Goal: Task Accomplishment & Management: Use online tool/utility

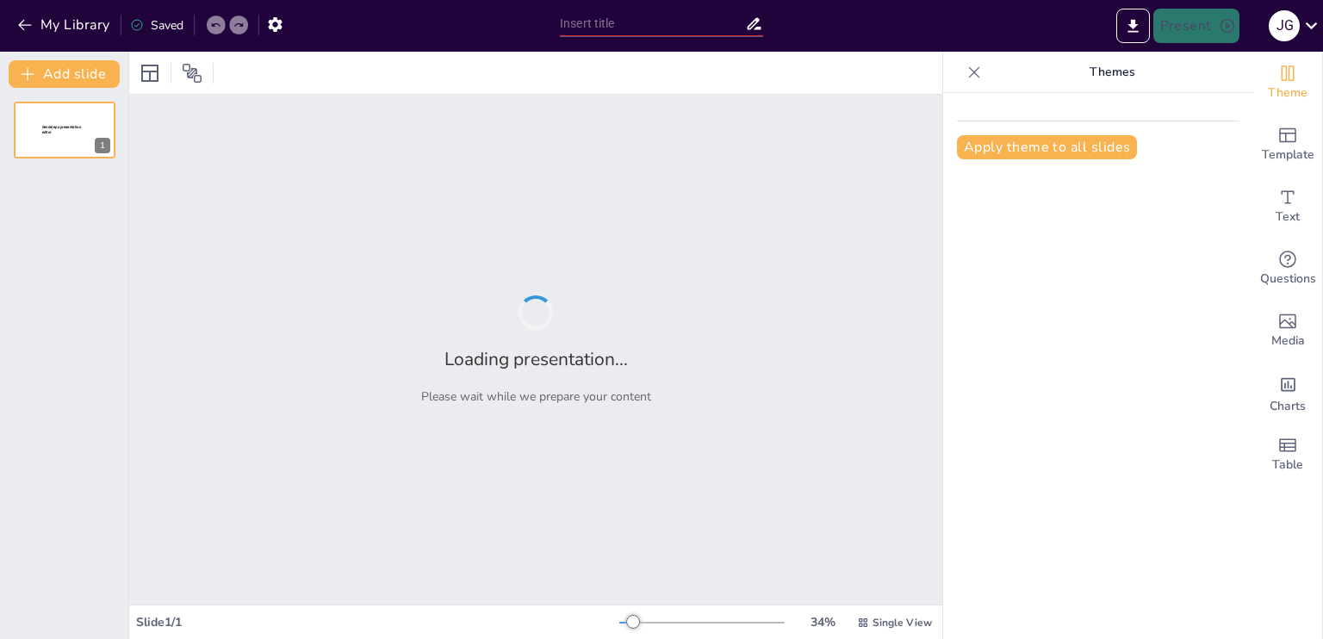
type input "Entendiendo la Servotransmisión: ¿Qué Hace y Cómo Funciona?"
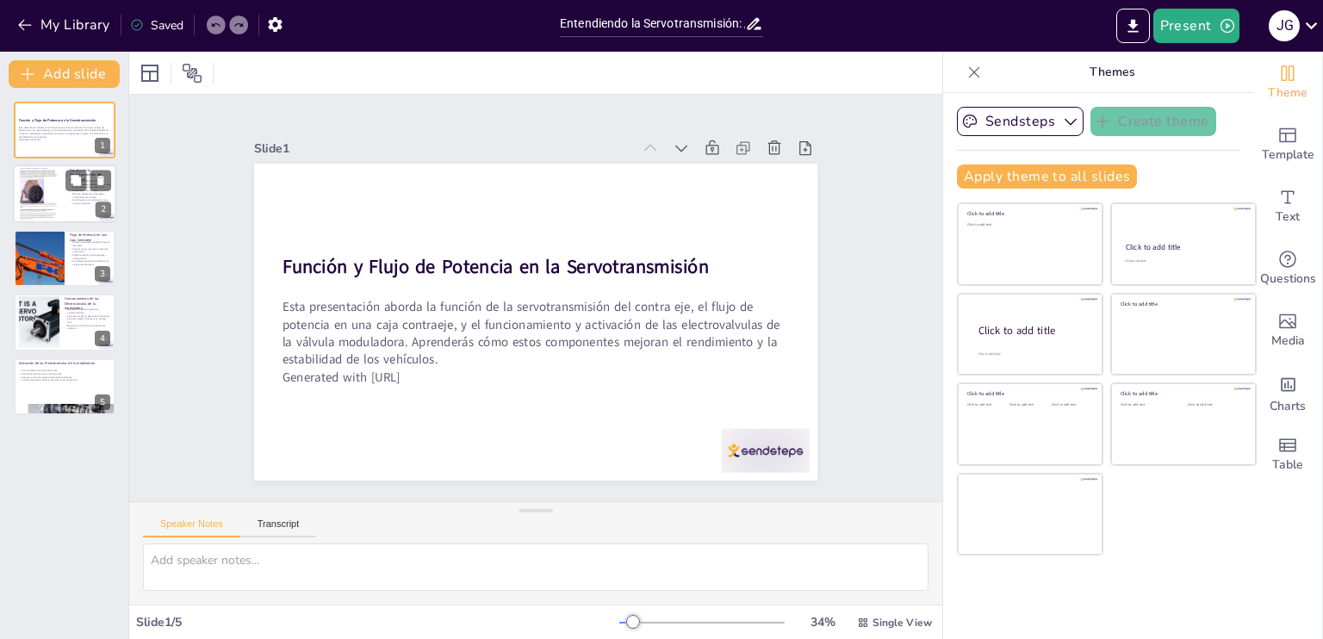
click at [41, 212] on div at bounding box center [39, 193] width 52 height 69
type textarea "La distribución de la potencia es fundamental para el rendimiento del vehículo.…"
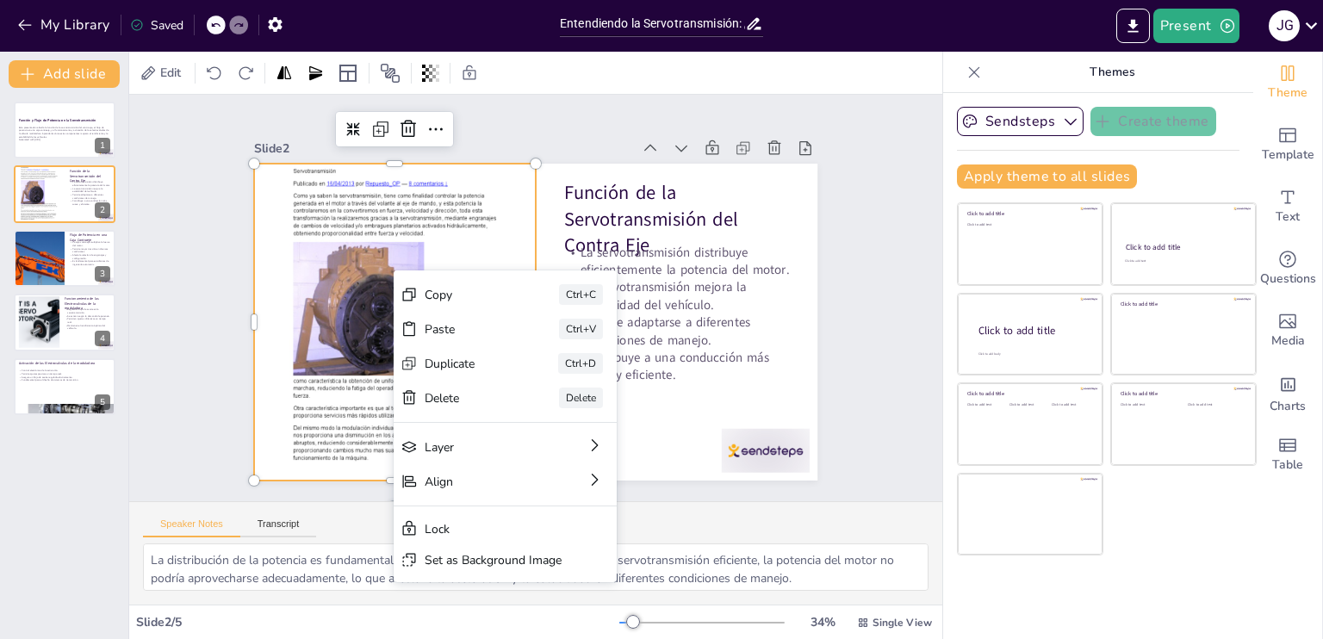
click at [441, 250] on div at bounding box center [402, 249] width 432 height 466
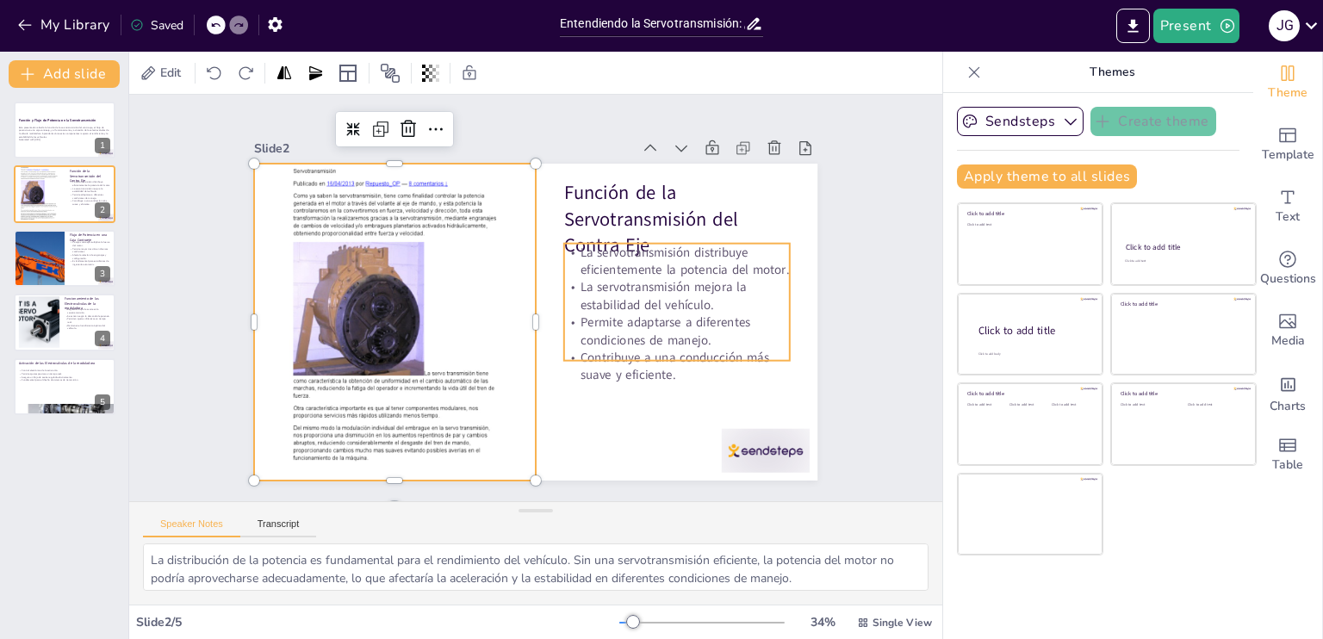
click at [569, 255] on p "La servotransmisión distribuye eficientemente la potencia del motor." at bounding box center [681, 306] width 225 height 103
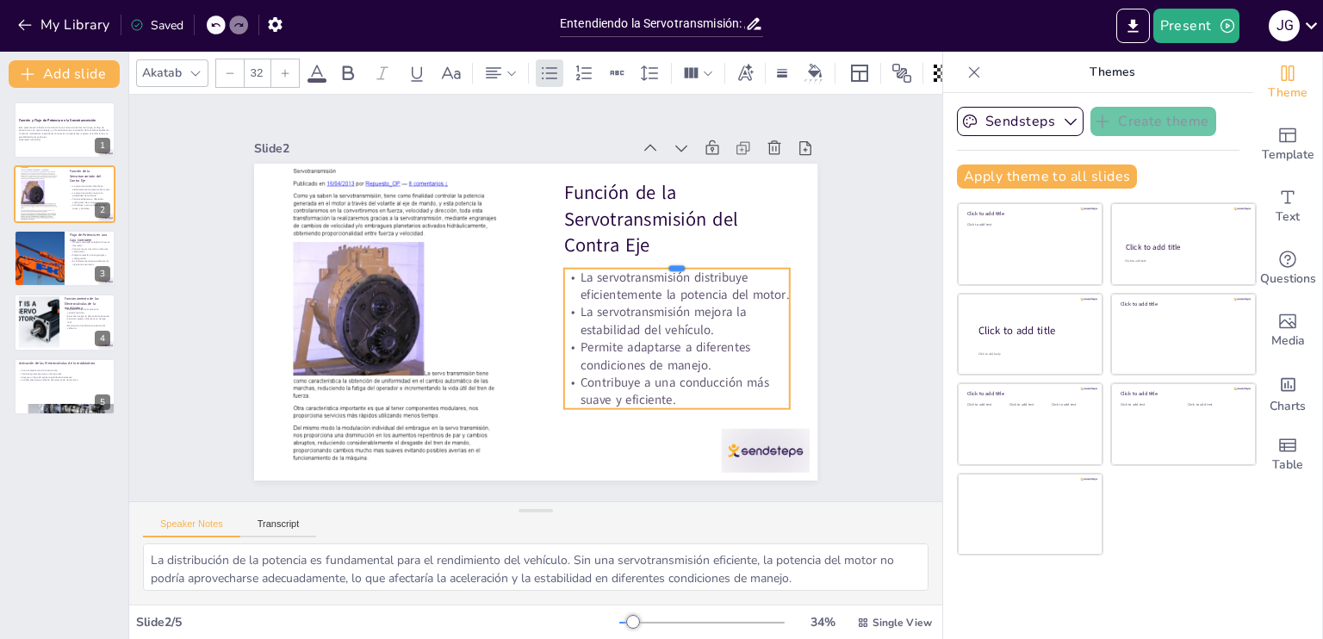
drag, startPoint x: 758, startPoint y: 235, endPoint x: 762, endPoint y: 260, distance: 25.2
click at [700, 301] on div at bounding box center [637, 402] width 125 height 202
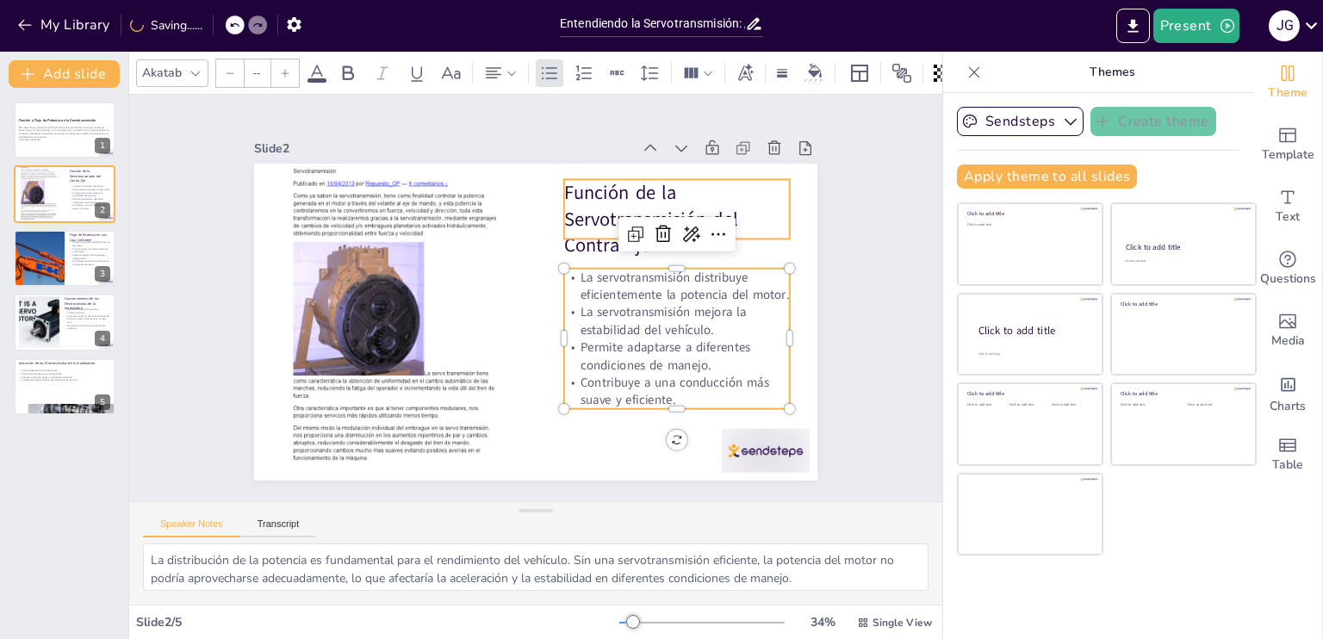
type input "48"
click at [757, 217] on p "Función de la Servotransmisión del Contra Eje" at bounding box center [694, 266] width 239 height 145
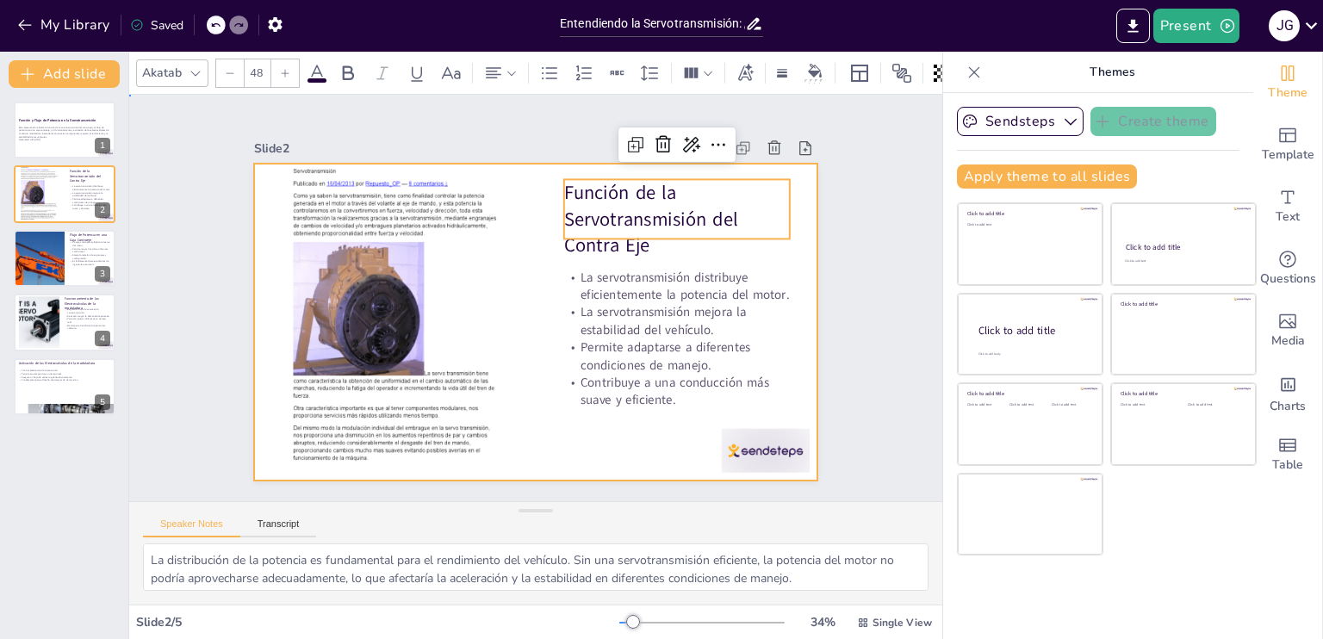
click at [780, 249] on div at bounding box center [524, 318] width 647 height 557
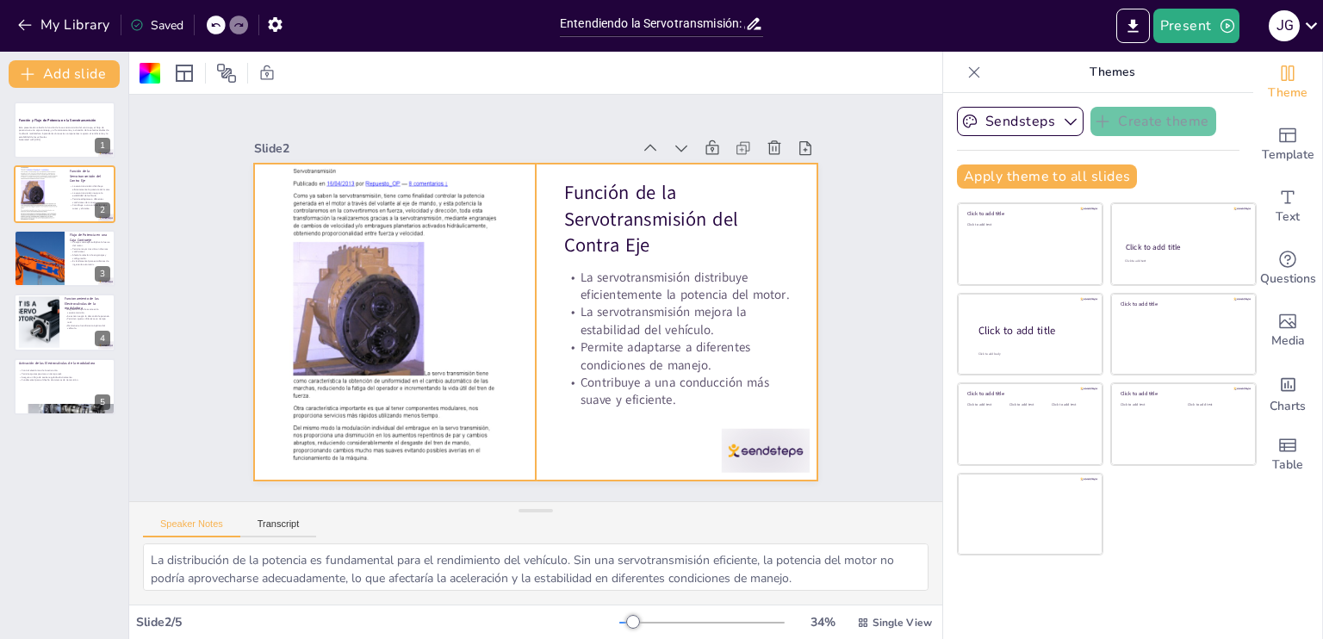
click at [422, 255] on div at bounding box center [414, 222] width 461 height 468
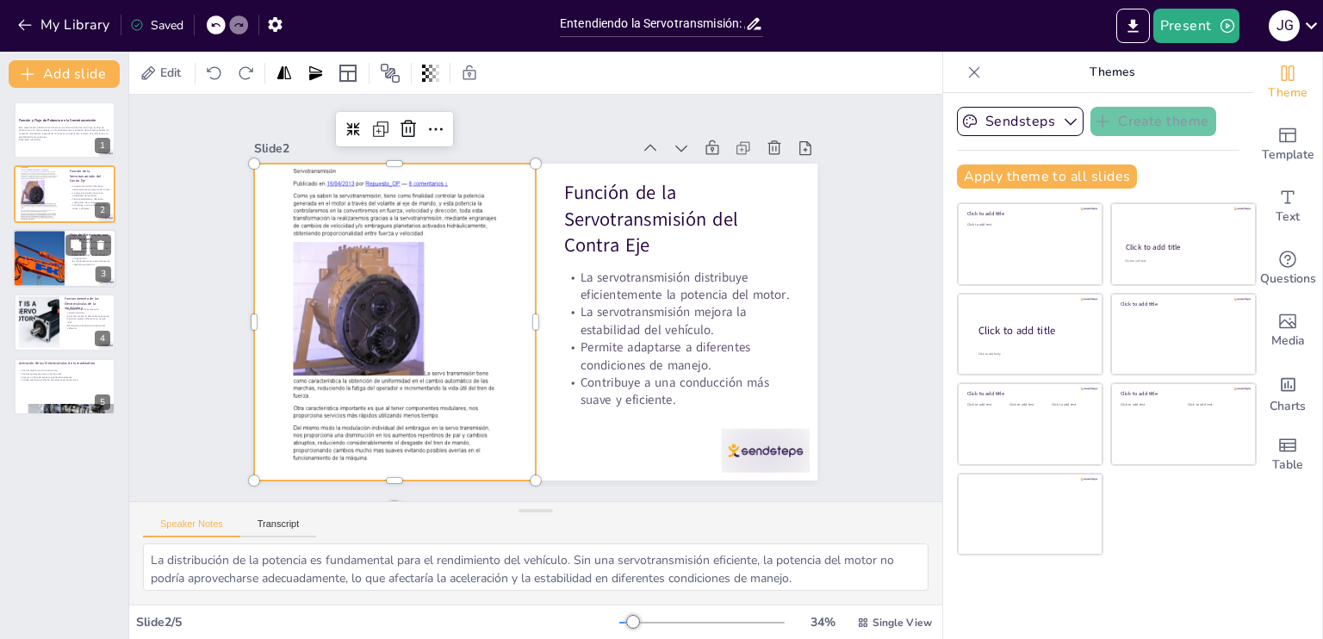
click at [46, 268] on div at bounding box center [39, 258] width 138 height 59
type textarea "Lo ipsumdolorsita co ad elitse do eiusm temp incididu utla etd magnaaliq enimad…"
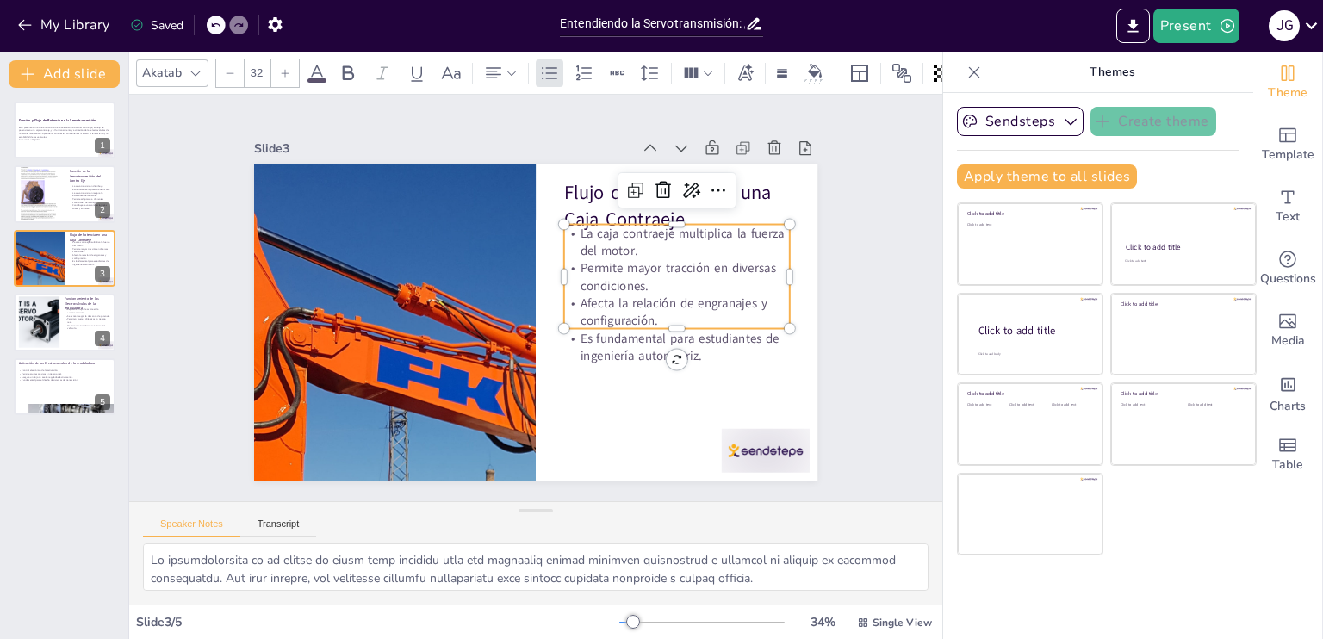
click at [593, 246] on p "La caja contraeje multiplica la fuerza del motor." at bounding box center [687, 288] width 225 height 103
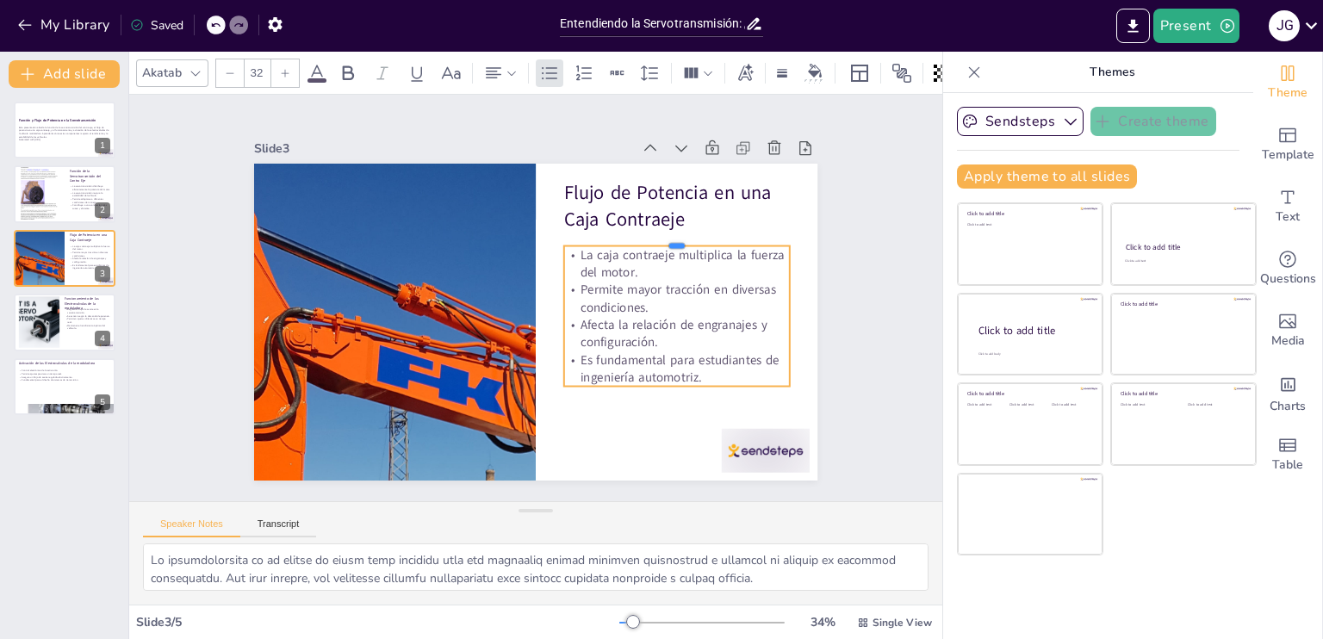
drag, startPoint x: 711, startPoint y: 215, endPoint x: 714, endPoint y: 237, distance: 21.8
click at [714, 244] on div at bounding box center [688, 285] width 219 height 83
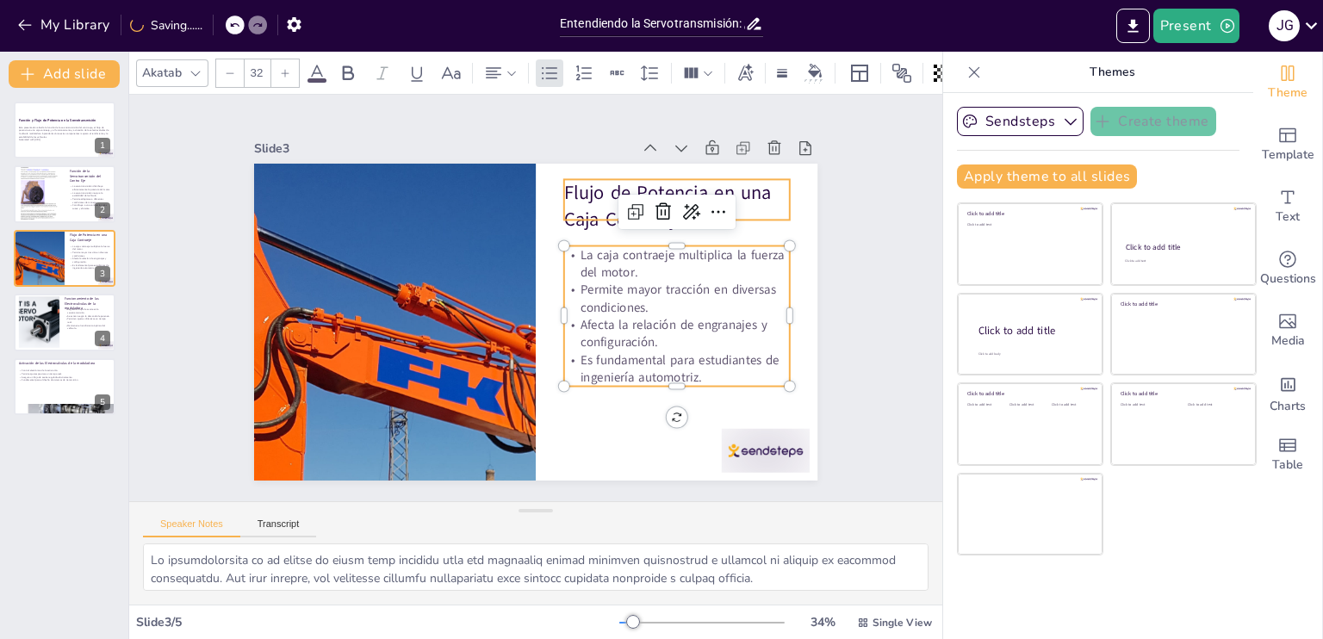
type input "48"
click at [741, 239] on p "Flujo de Potencia en una Caja Contraeje" at bounding box center [699, 340] width 190 height 202
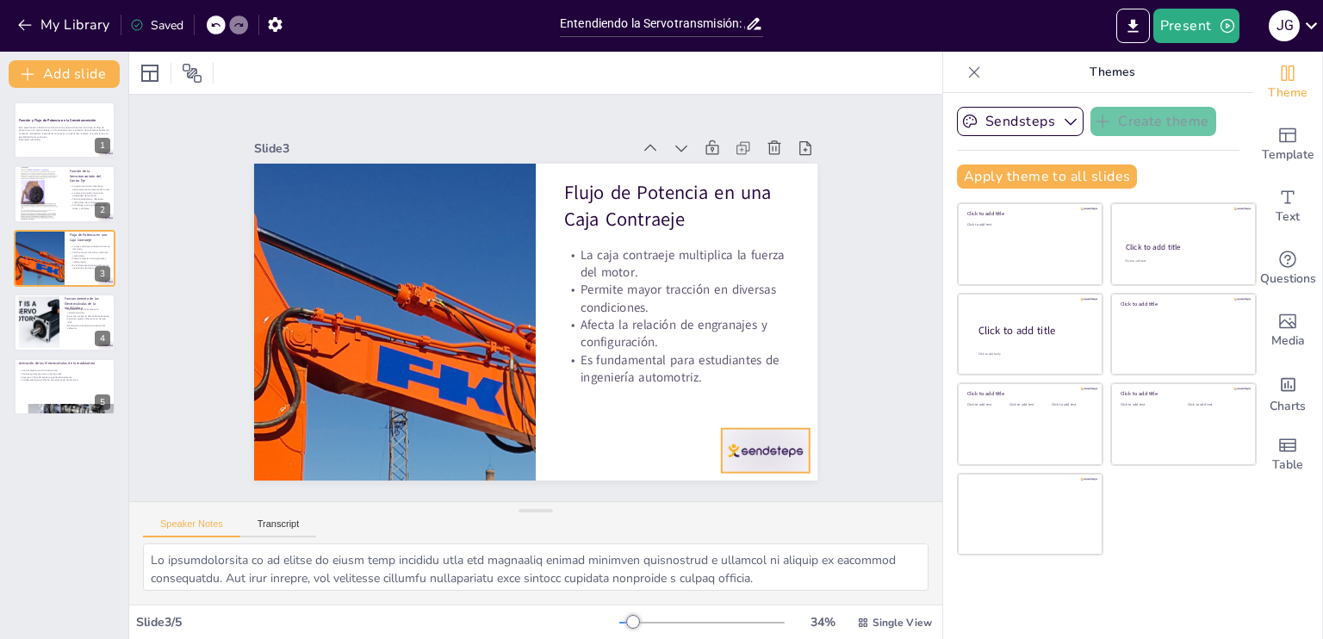
click at [496, 515] on div at bounding box center [461, 563] width 69 height 97
click at [647, 524] on div at bounding box center [627, 543] width 39 height 39
click at [63, 112] on div at bounding box center [64, 130] width 103 height 59
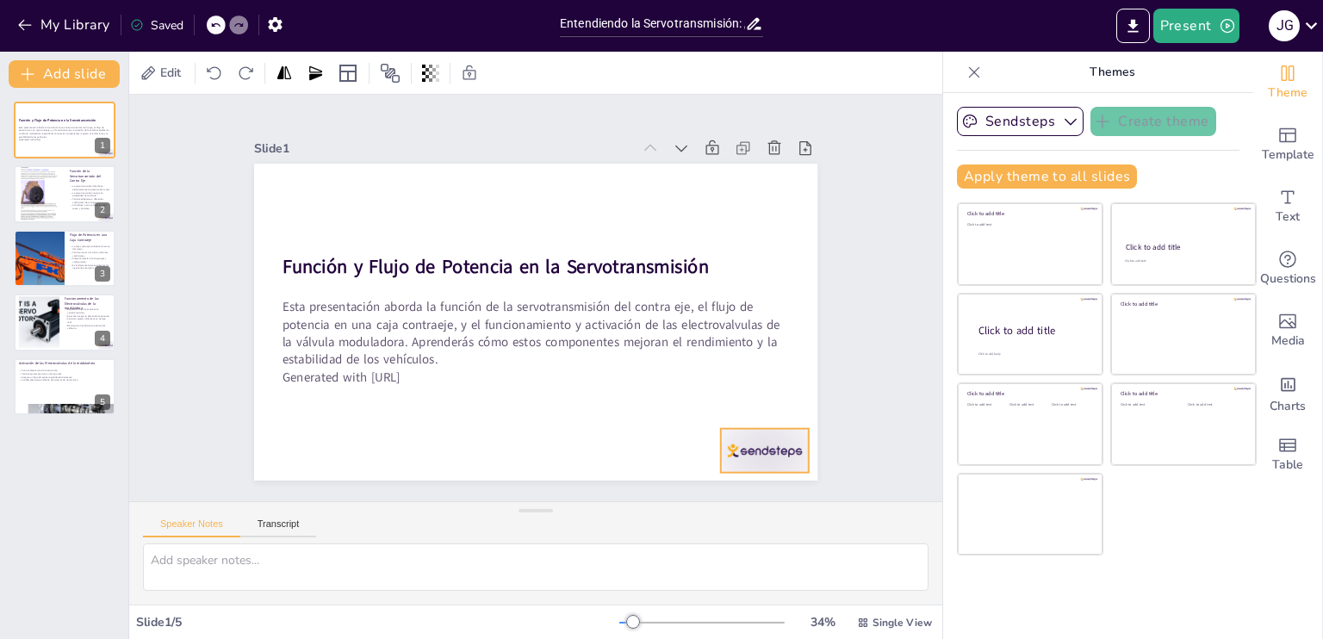
click at [391, 132] on div at bounding box center [343, 101] width 96 height 61
click at [449, 531] on icon at bounding box center [438, 541] width 21 height 21
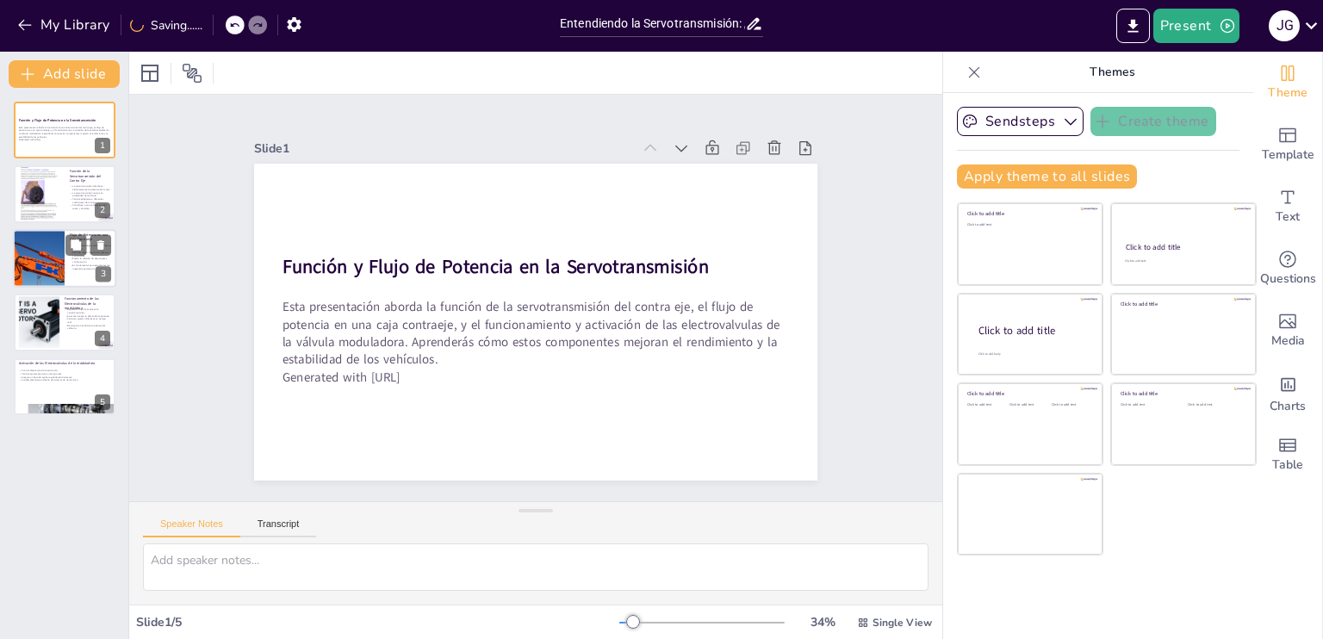
click at [59, 247] on div at bounding box center [39, 258] width 138 height 59
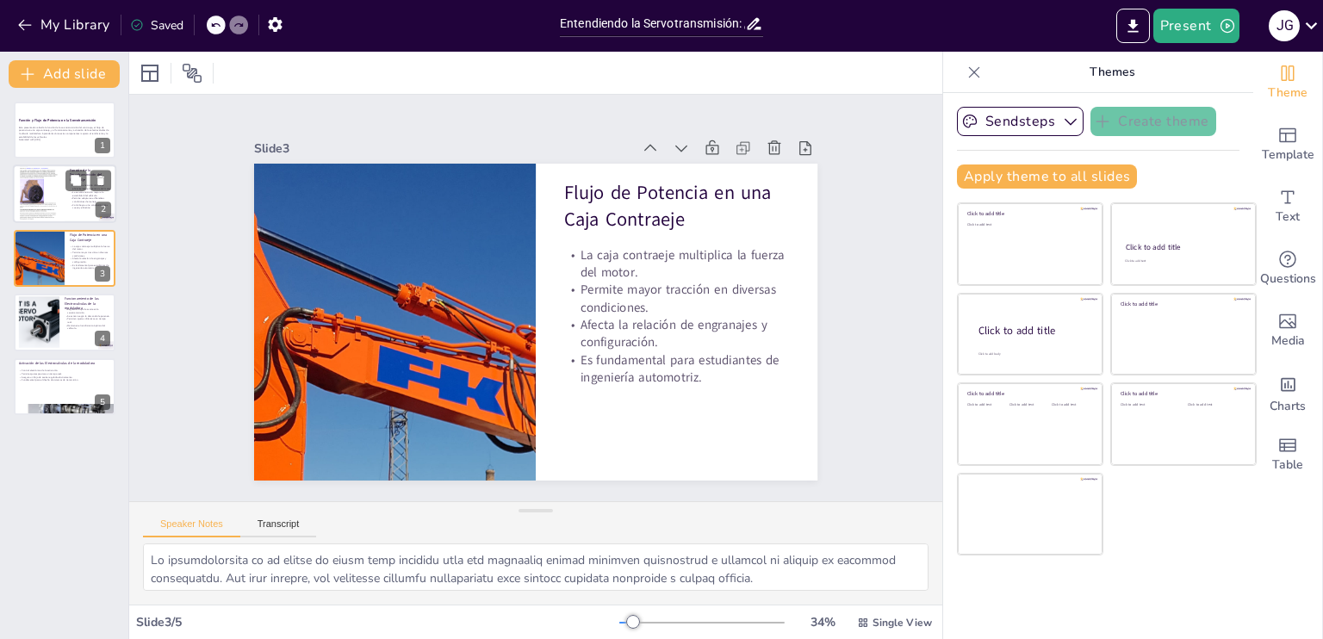
click at [55, 209] on div at bounding box center [39, 193] width 52 height 69
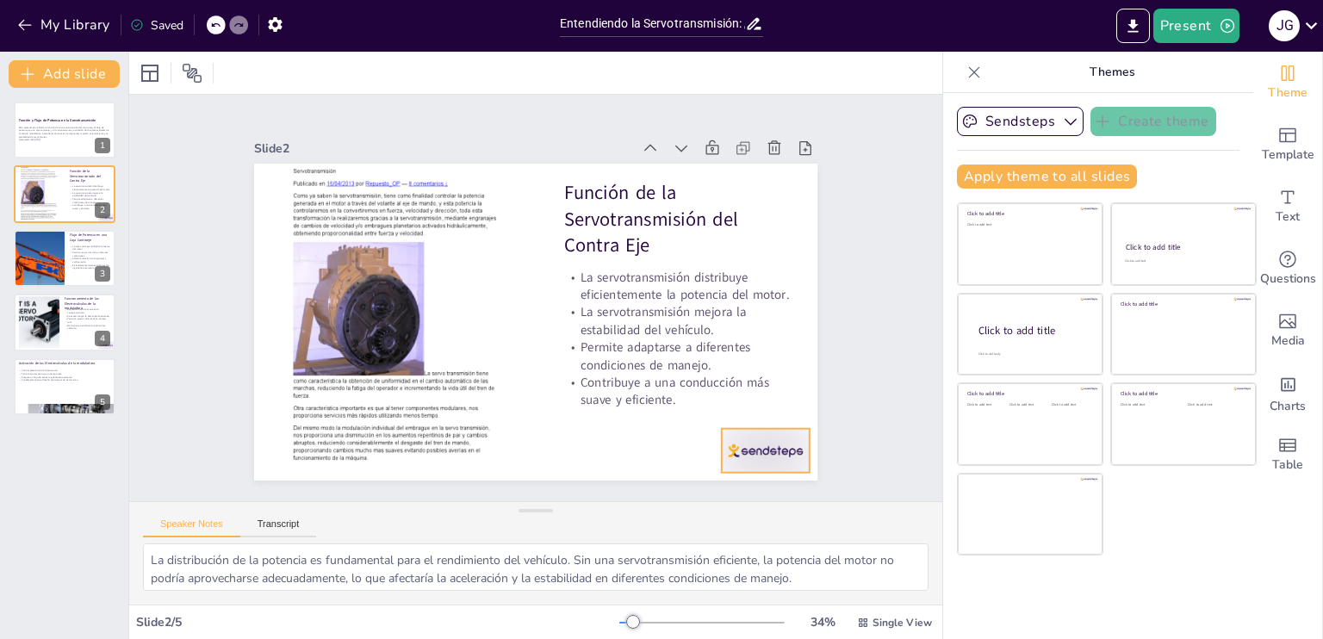
click at [619, 75] on div at bounding box center [582, 26] width 76 height 98
click at [691, 505] on icon at bounding box center [676, 519] width 29 height 29
click at [30, 326] on div at bounding box center [38, 322] width 78 height 53
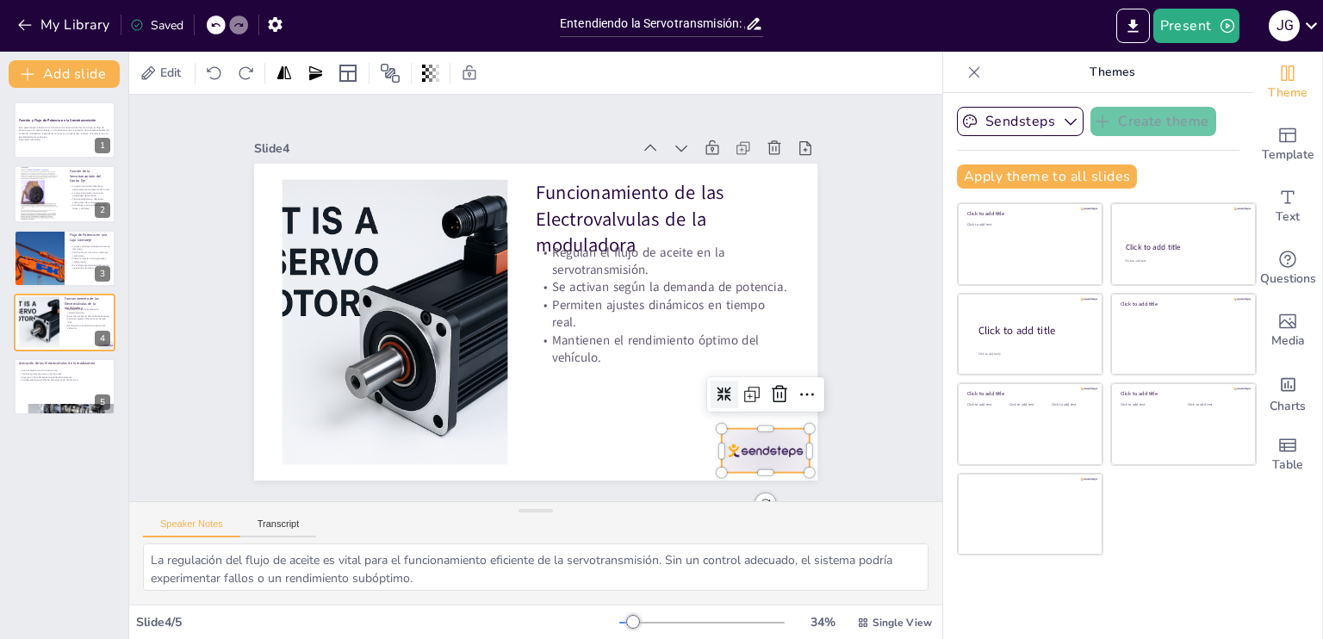
click at [732, 493] on div at bounding box center [683, 531] width 98 height 76
click at [762, 426] on div at bounding box center [724, 460] width 122 height 69
click at [616, 538] on icon at bounding box center [601, 552] width 29 height 29
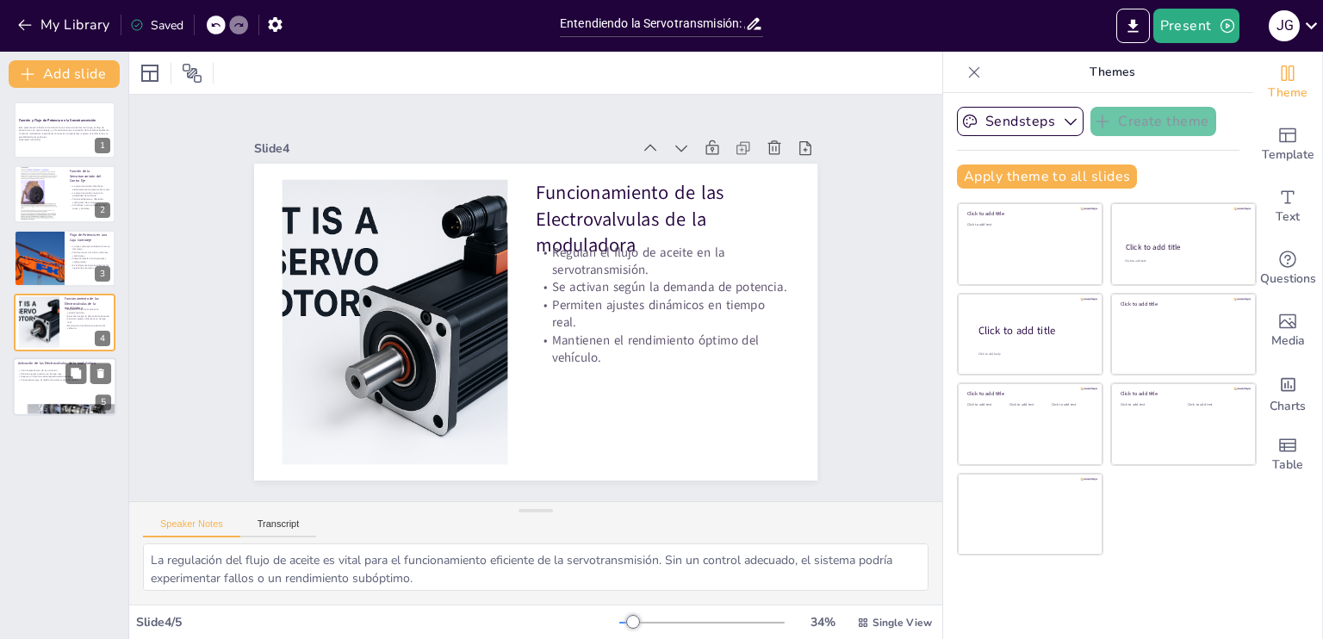
click at [63, 383] on div at bounding box center [64, 387] width 103 height 59
type textarea "El control electrónico es una innovación importante en la industria automotriz.…"
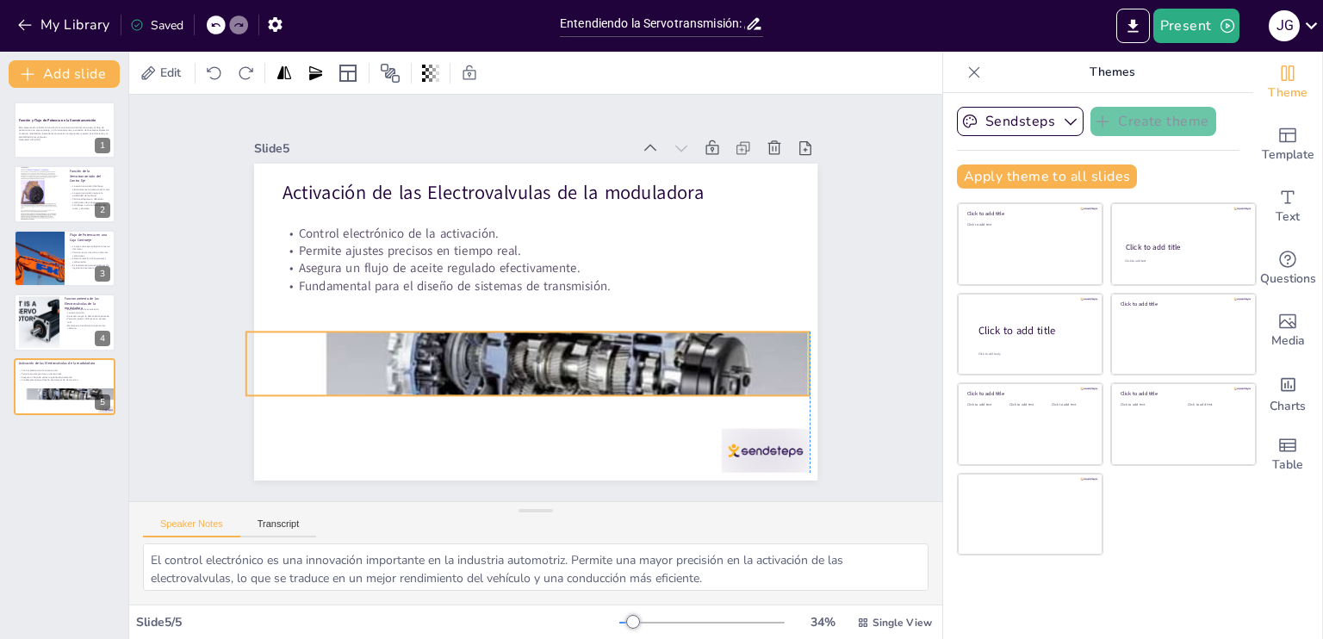
drag, startPoint x: 730, startPoint y: 426, endPoint x: 719, endPoint y: 341, distance: 85.9
click at [719, 341] on div at bounding box center [470, 311] width 867 height 762
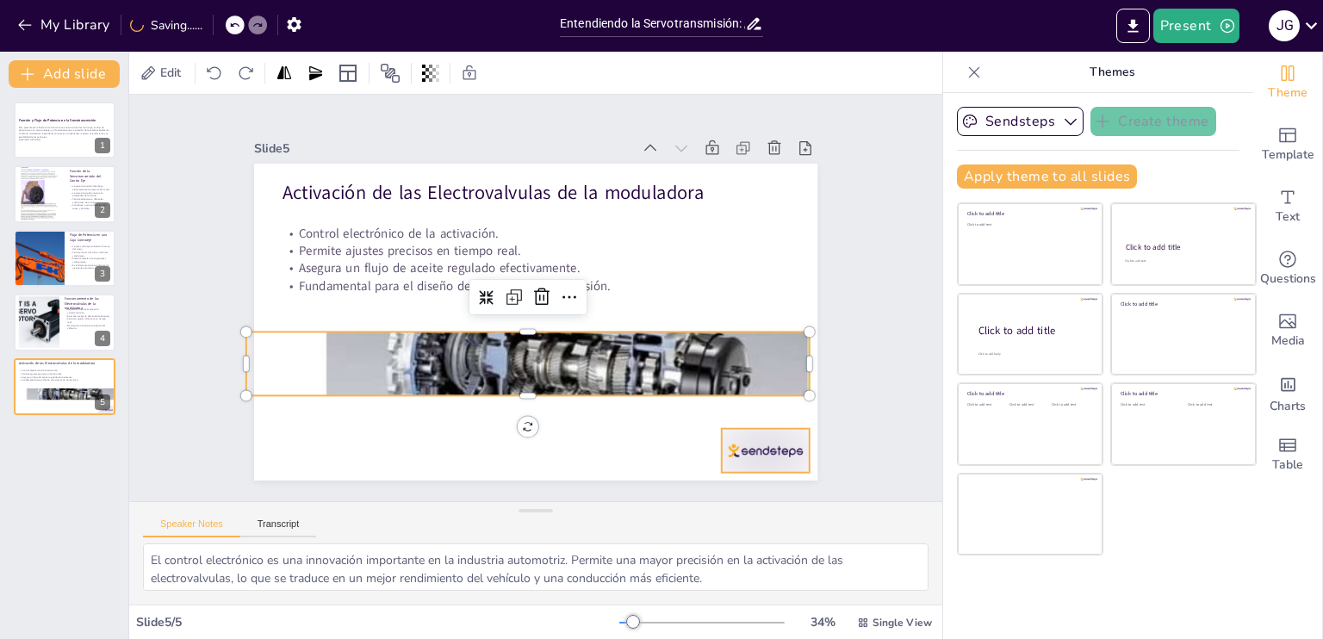
click at [488, 83] on div at bounding box center [439, 39] width 97 height 87
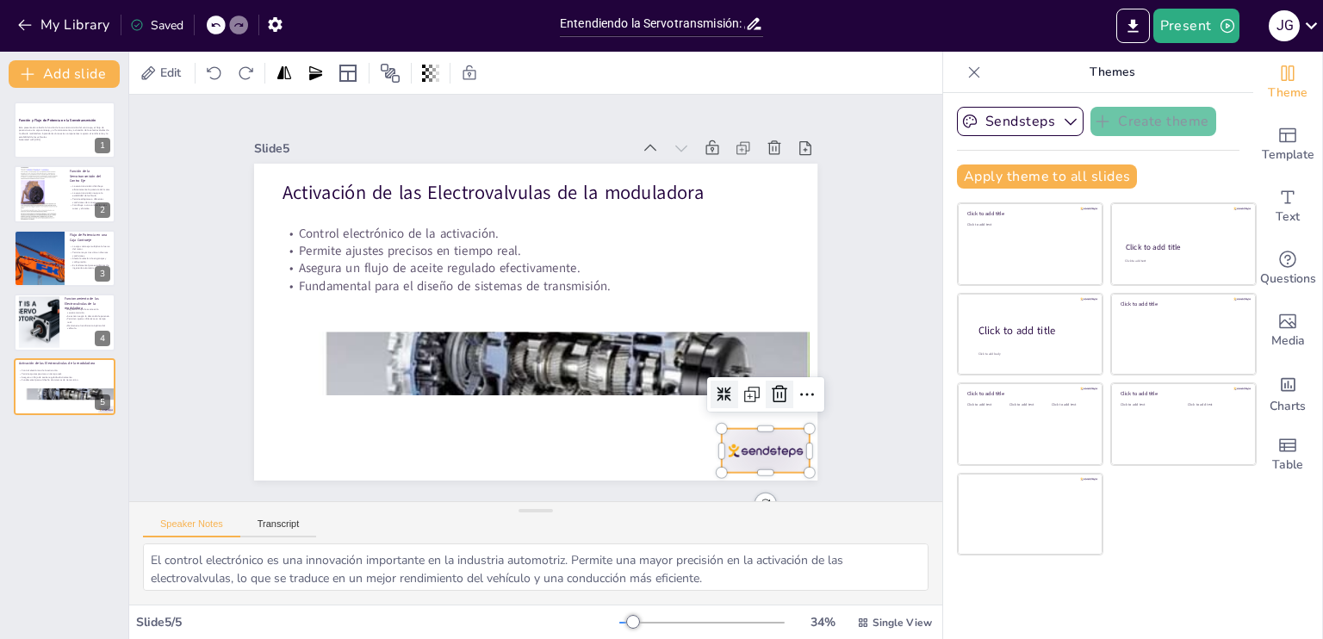
click at [504, 544] on icon at bounding box center [492, 556] width 24 height 24
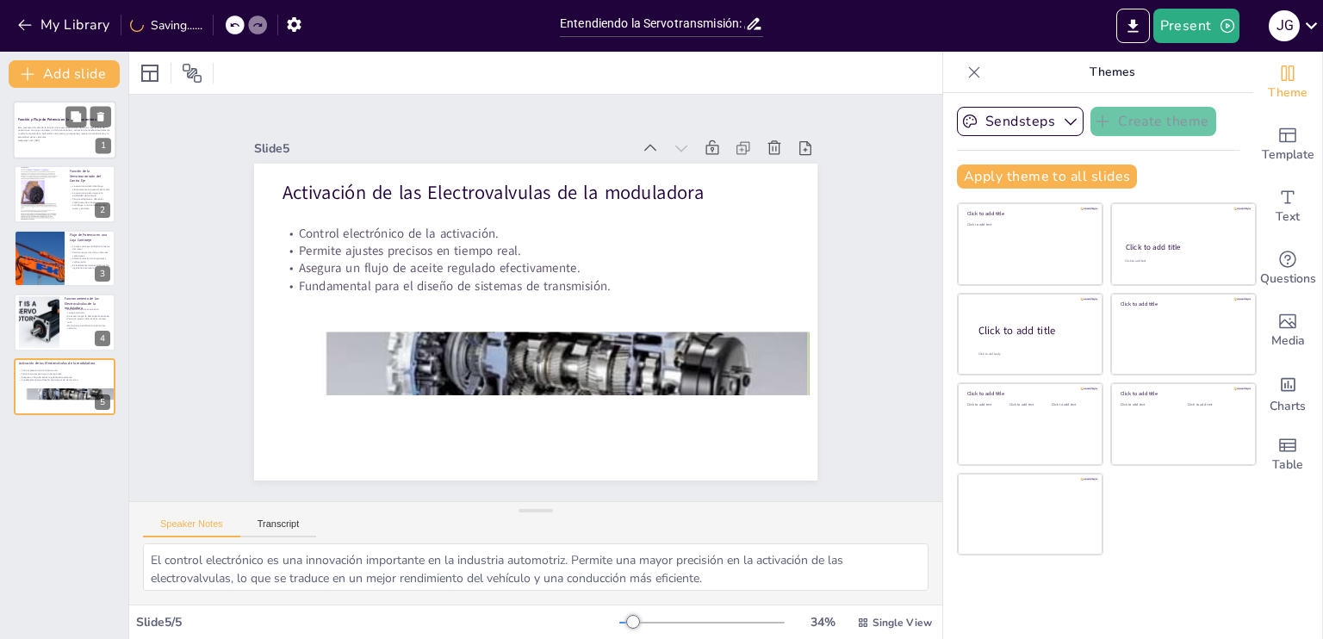
click at [67, 136] on p "Esta presentación aborda la función de la servotransmisión del contra eje, el f…" at bounding box center [64, 132] width 93 height 13
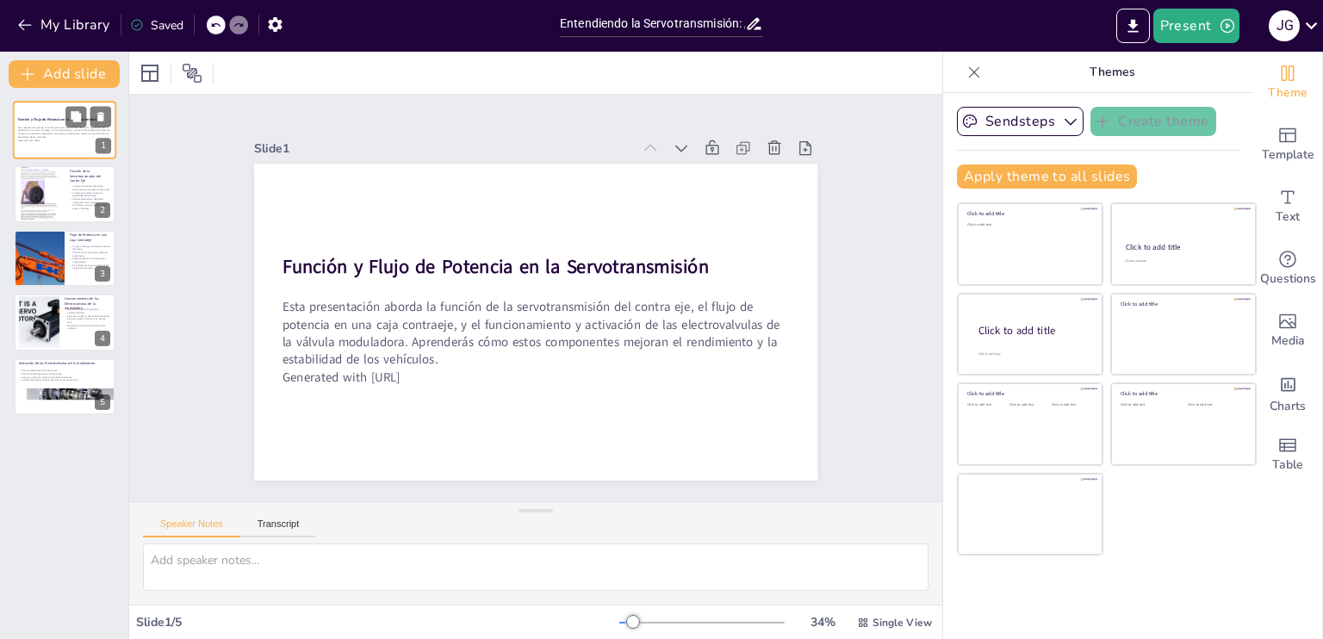
click at [67, 136] on p "Esta presentación aborda la función de la servotransmisión del contra eje, el f…" at bounding box center [64, 132] width 93 height 13
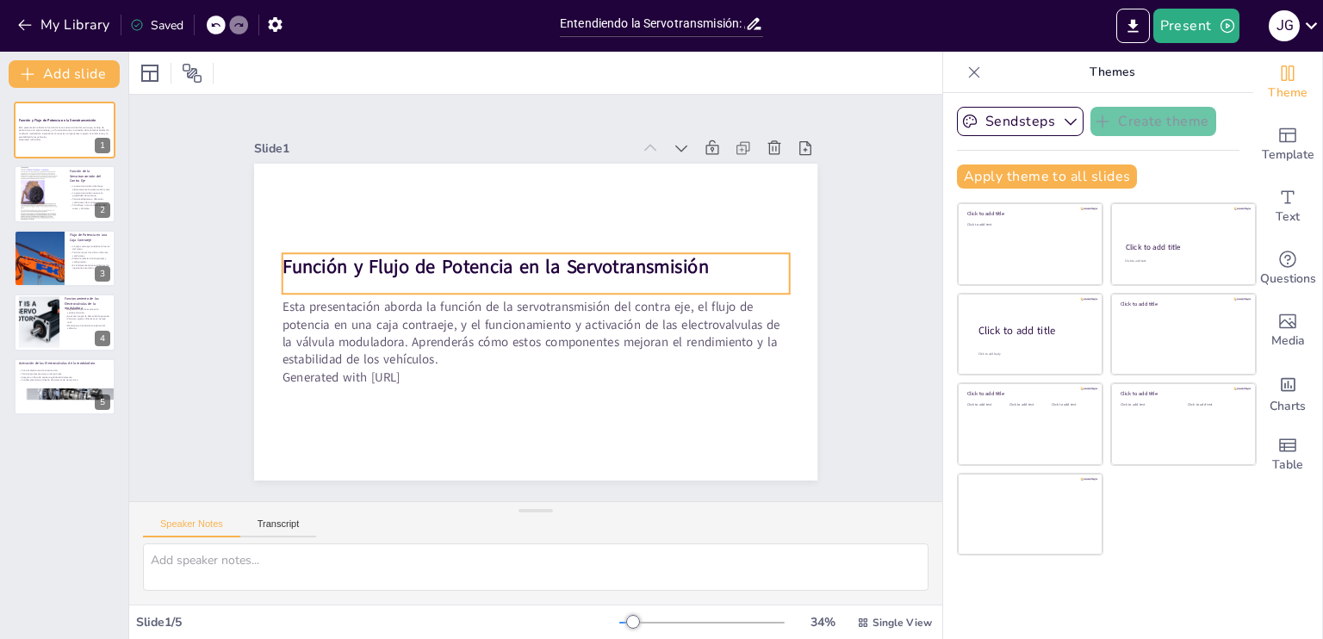
click at [531, 257] on strong "Función y Flujo de Potencia en la Servotransmisión" at bounding box center [548, 248] width 197 height 400
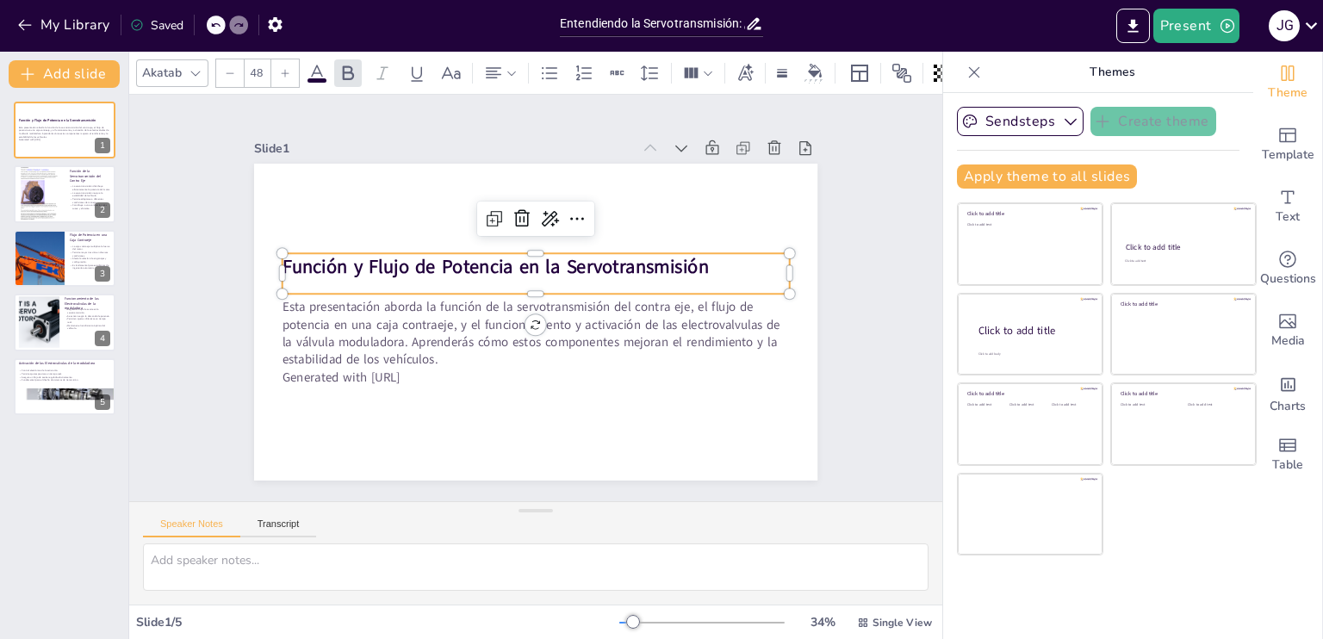
click at [545, 257] on strong "Función y Flujo de Potencia en la Servotransmisión" at bounding box center [548, 248] width 196 height 400
click at [547, 257] on strong "Función y Flujo de Potencia en la Servotransmisión" at bounding box center [517, 250] width 382 height 235
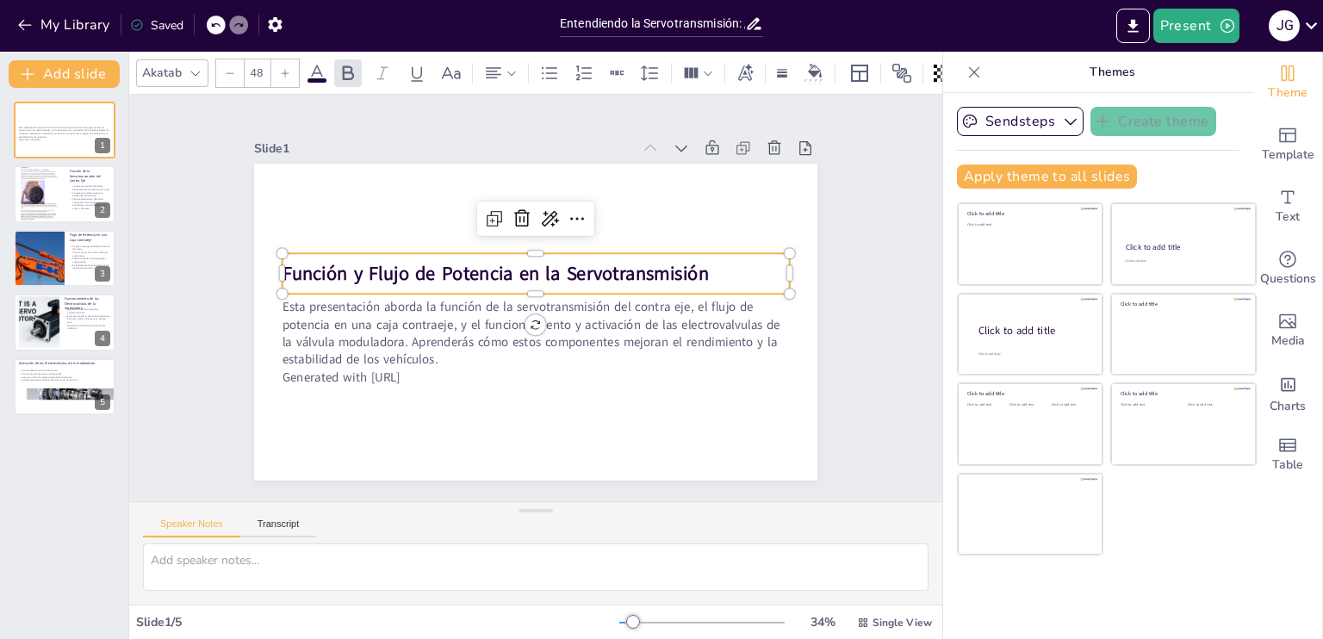
click at [547, 261] on strong "Función y Flujo de Potencia en la Servotransmisión" at bounding box center [530, 345] width 196 height 400
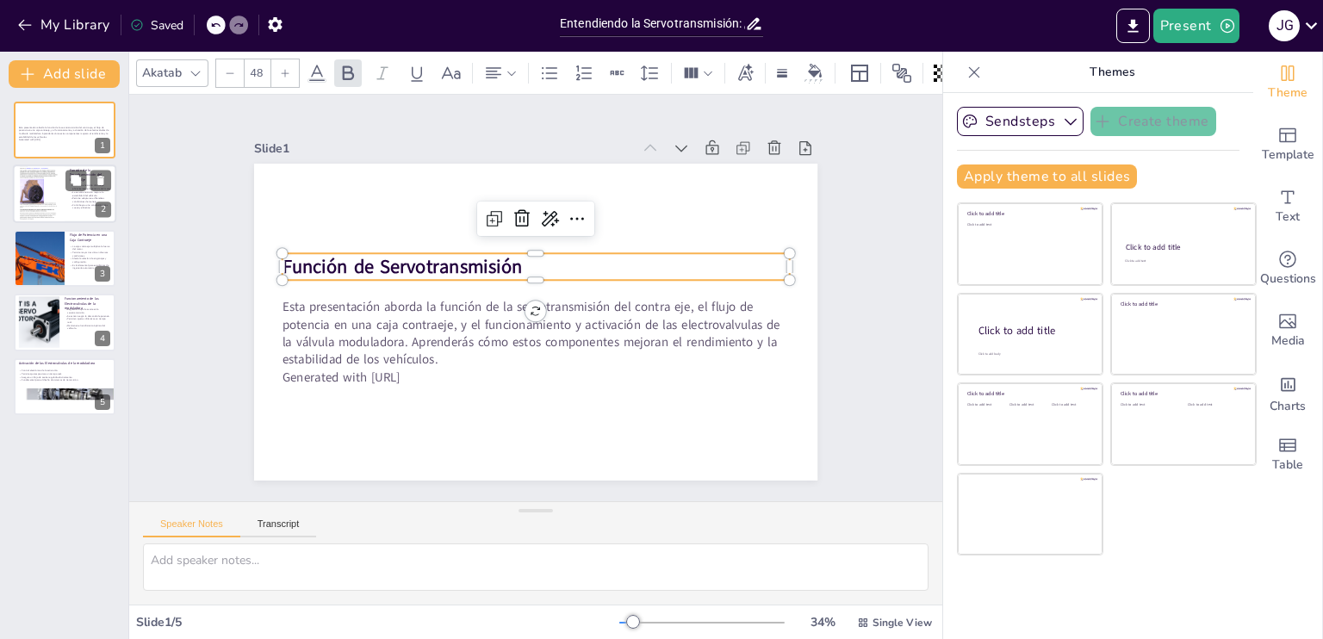
click at [33, 196] on div at bounding box center [39, 193] width 52 height 69
type textarea "La distribución de la potencia es fundamental para el rendimiento del vehículo.…"
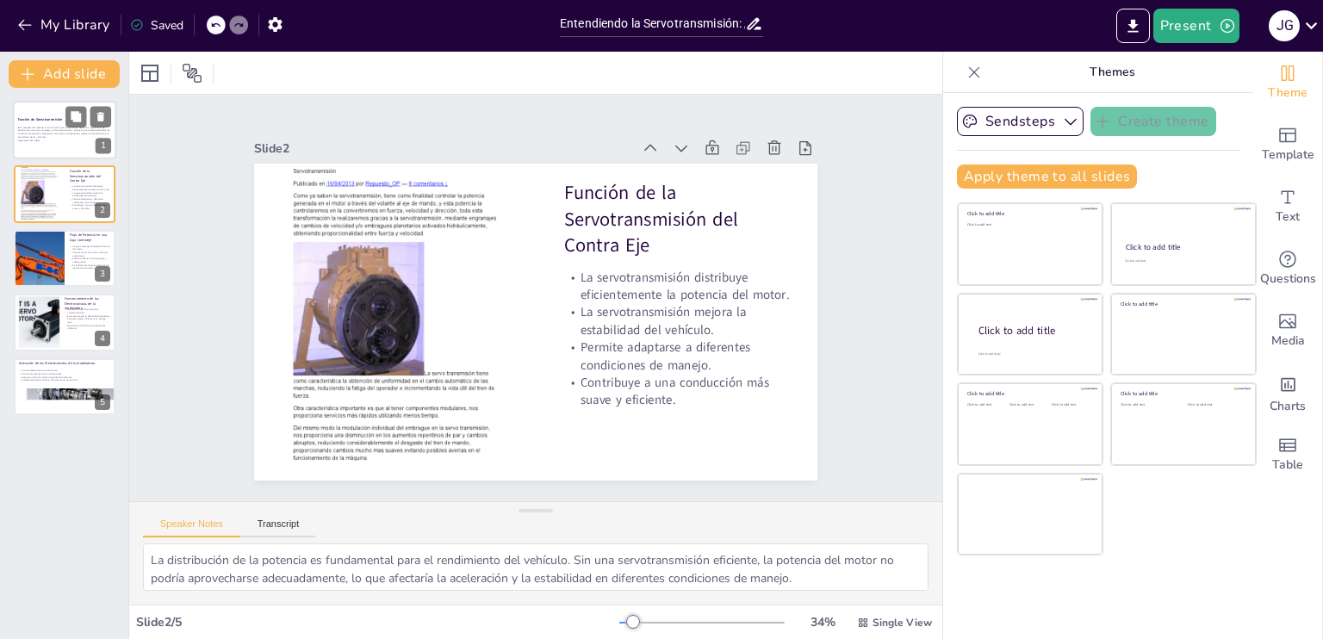
click at [65, 127] on p "Esta presentación aborda la función de la servotransmisión del contra eje, el f…" at bounding box center [64, 132] width 93 height 13
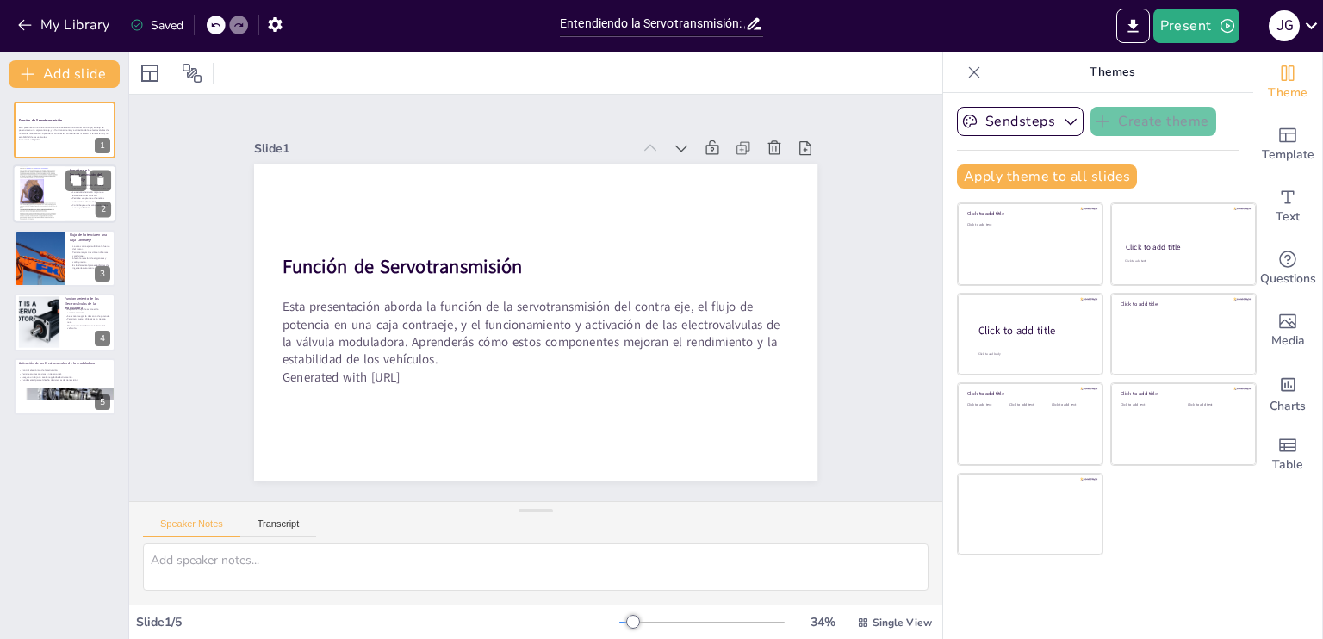
click at [55, 201] on div at bounding box center [39, 193] width 52 height 69
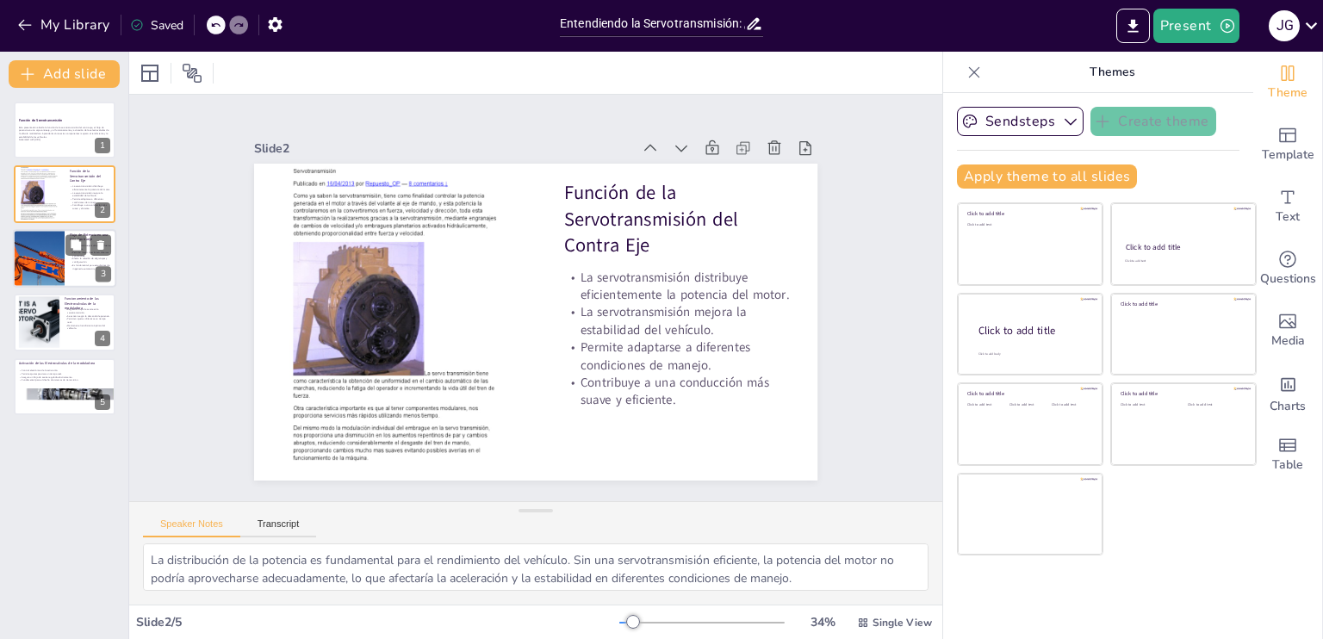
click at [53, 249] on div at bounding box center [39, 258] width 138 height 59
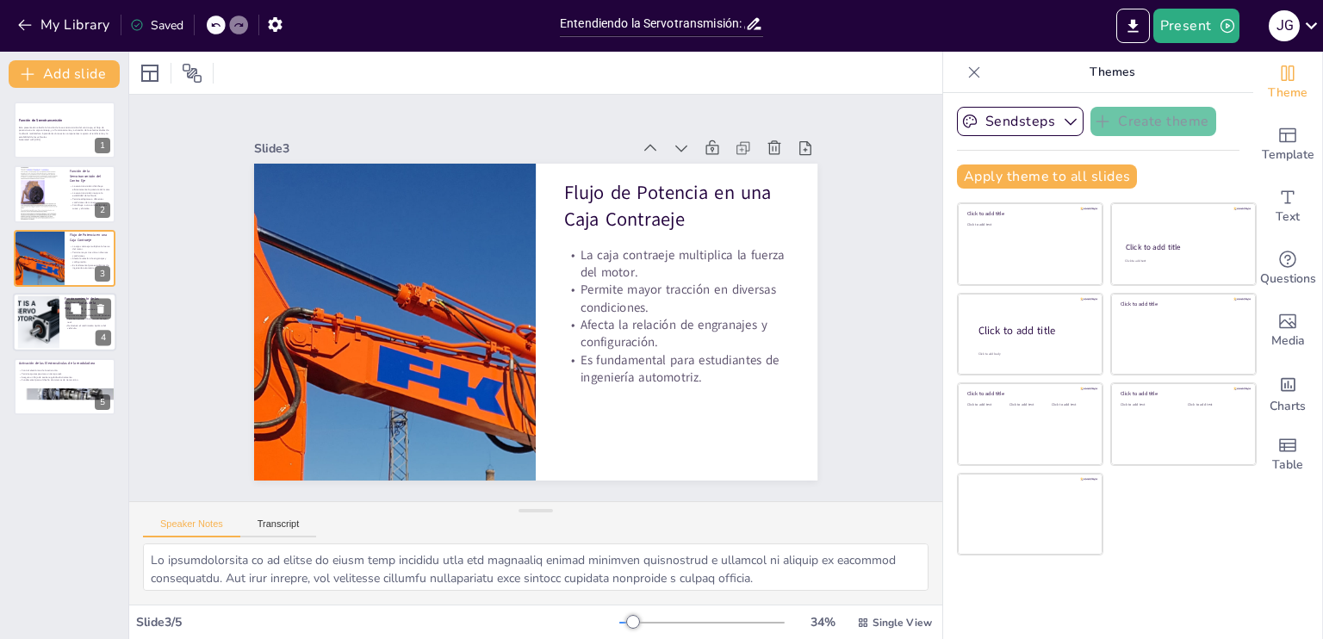
click at [47, 311] on div at bounding box center [38, 322] width 78 height 53
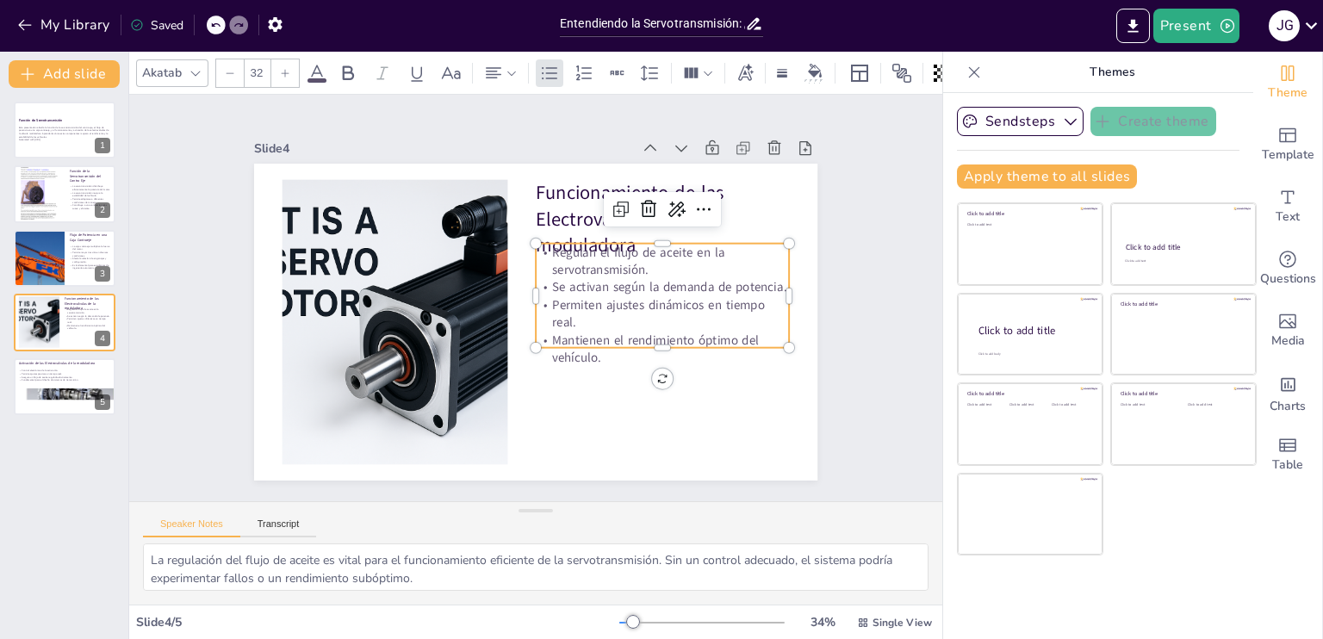
click at [538, 320] on p "Permiten ajustes dinámicos en tiempo real." at bounding box center [440, 382] width 196 height 212
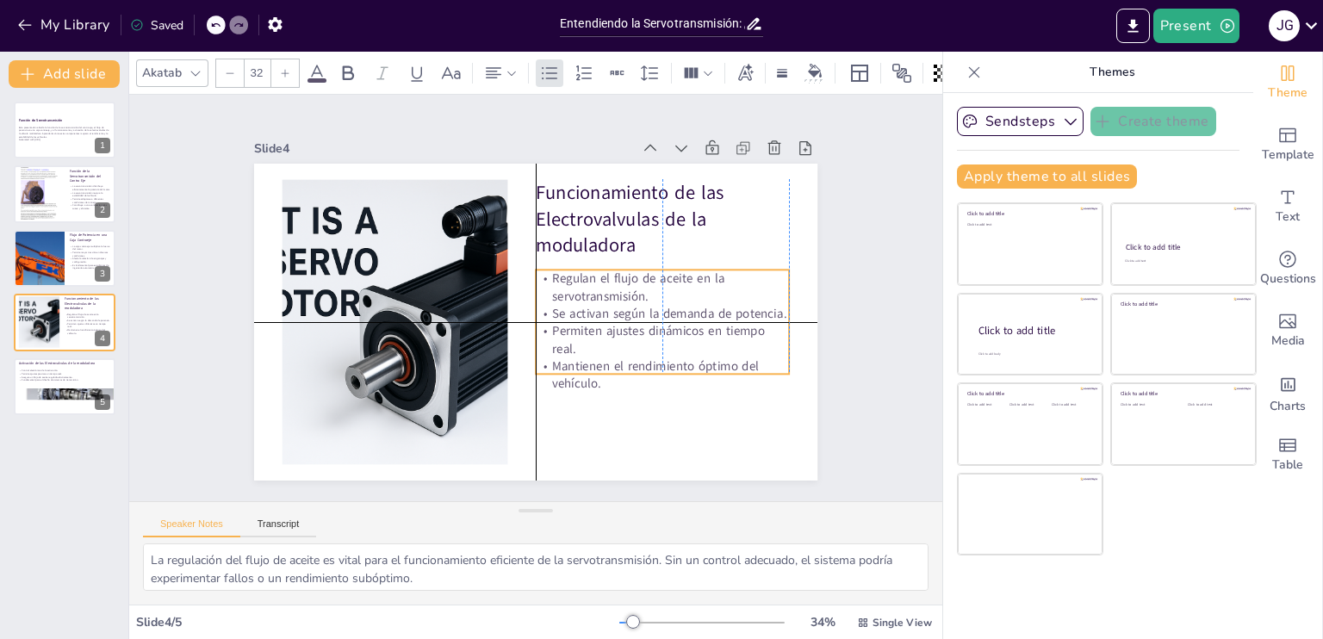
drag, startPoint x: 665, startPoint y: 309, endPoint x: 672, endPoint y: 335, distance: 26.7
click at [513, 335] on p "Permiten ajustes dinámicos en tiempo real." at bounding box center [457, 406] width 112 height 252
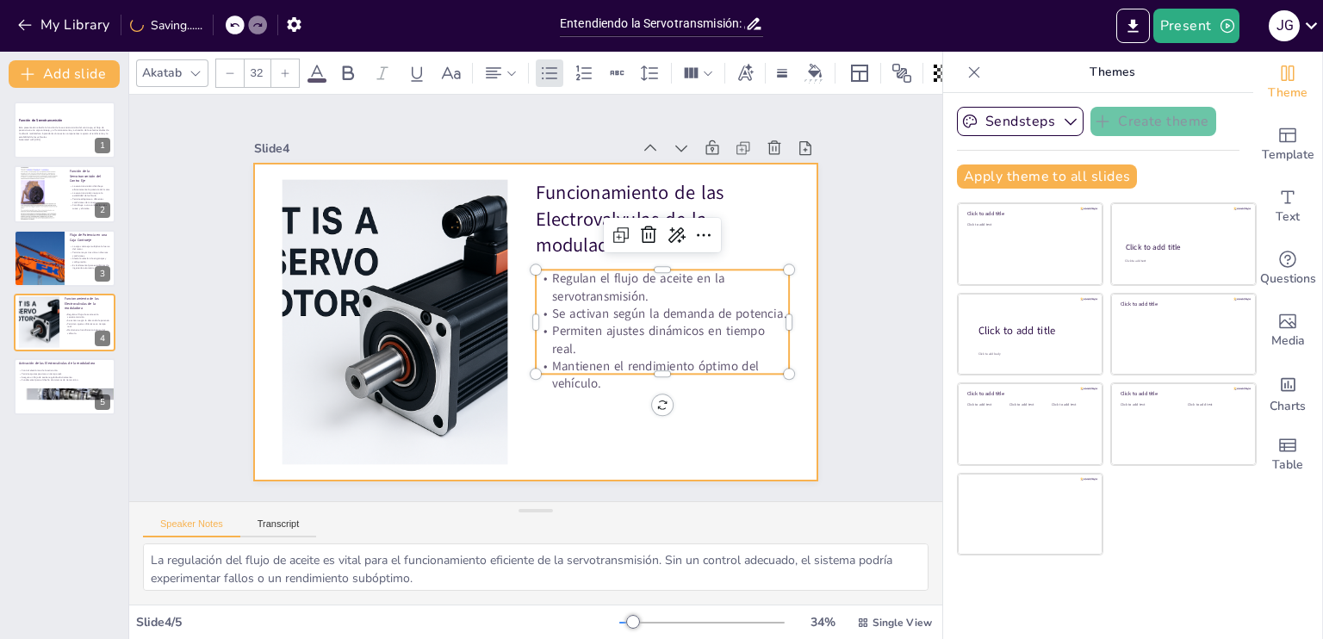
click at [685, 400] on div at bounding box center [515, 310] width 557 height 647
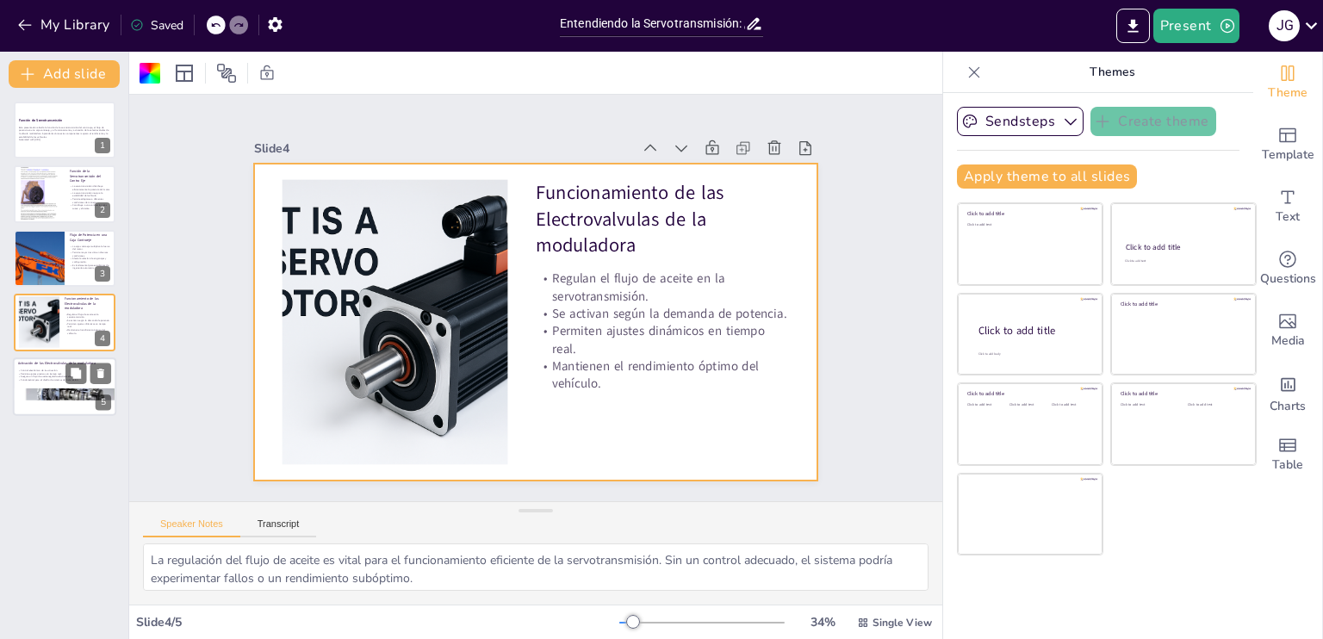
click at [37, 375] on p "Asegura un flujo de aceite regulado efectivamente." at bounding box center [64, 376] width 93 height 3
type textarea "El control electrónico es una innovación importante en la industria automotriz.…"
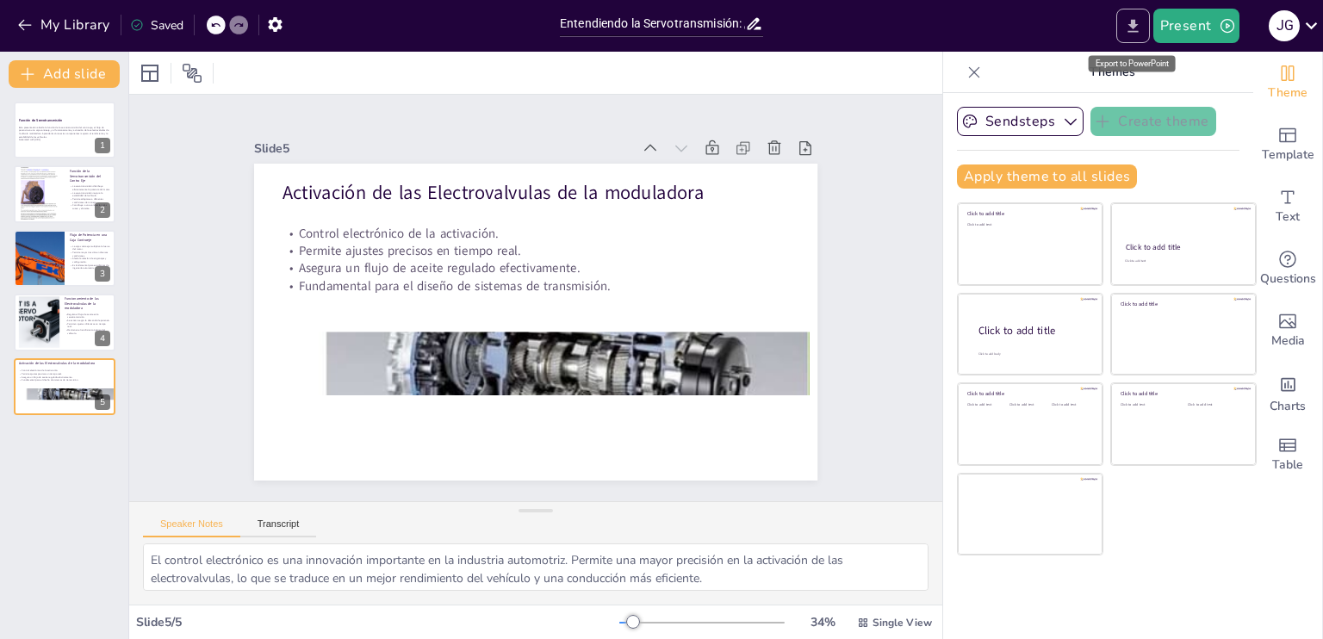
click at [1139, 24] on icon "Export to PowerPoint" at bounding box center [1133, 26] width 18 height 18
click at [1134, 25] on div "My Library Saved Entendiendo la Servotransmisión: ¿Qué Hace y Cómo Funciona? Pr…" at bounding box center [661, 319] width 1323 height 639
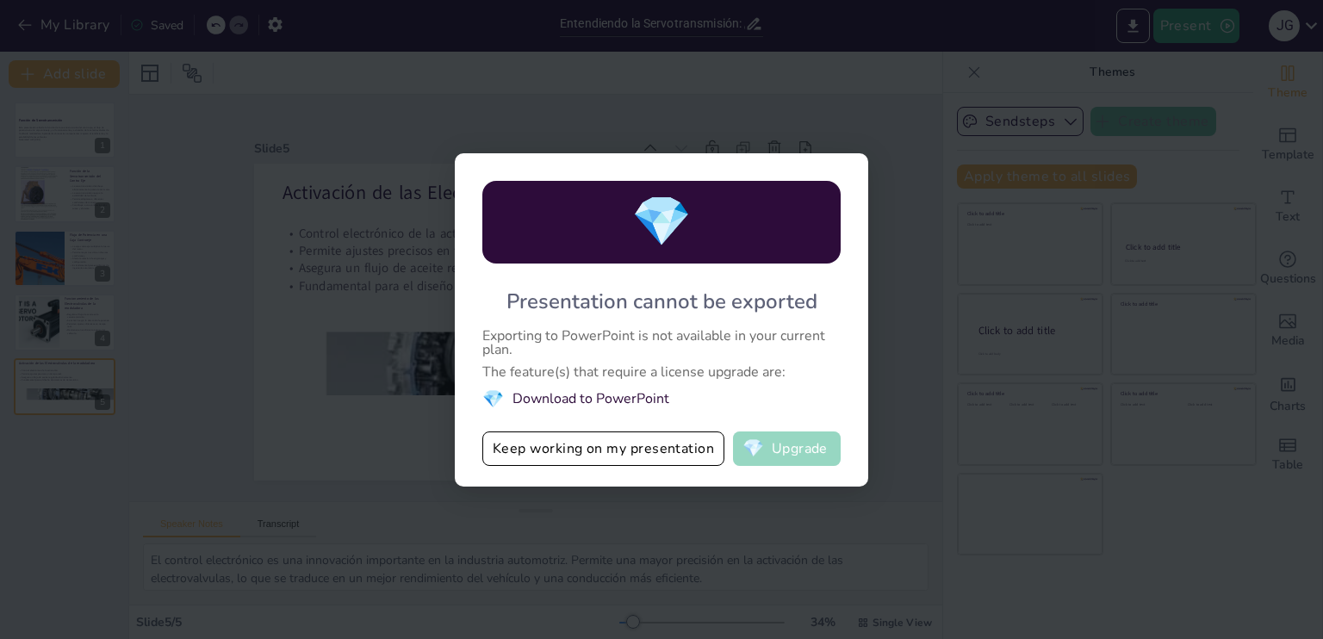
click at [775, 447] on button "💎 Upgrade" at bounding box center [787, 449] width 108 height 34
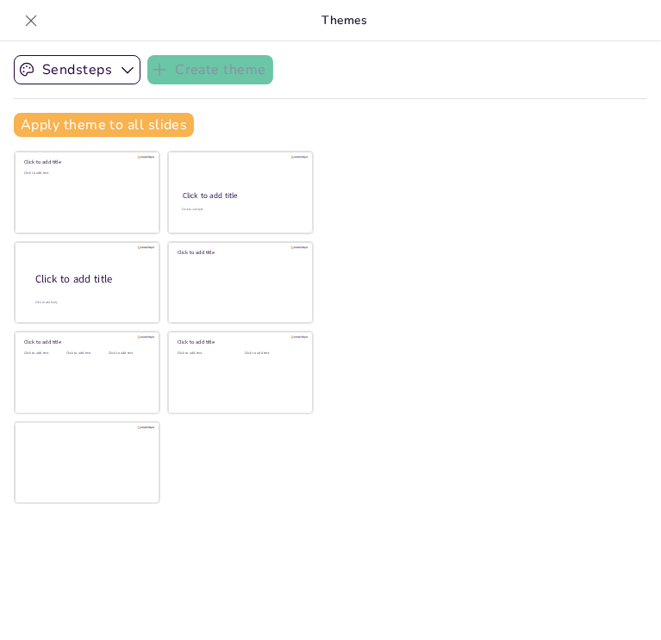
click at [21, 13] on div at bounding box center [31, 21] width 28 height 28
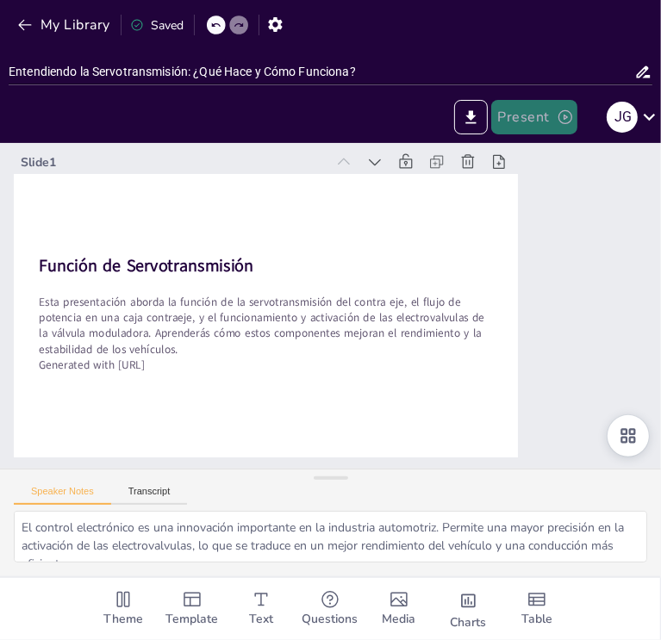
click at [527, 117] on button "Present" at bounding box center [534, 117] width 86 height 34
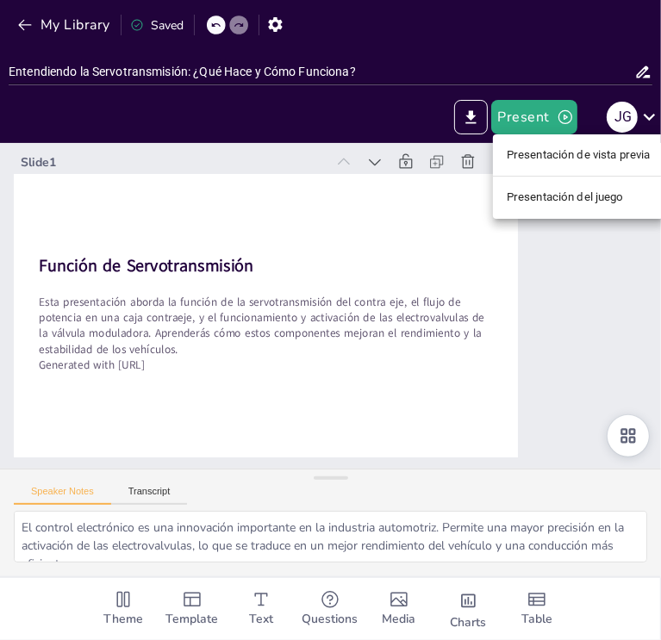
click at [590, 169] on li "Presentación de vista previa" at bounding box center [578, 155] width 171 height 28
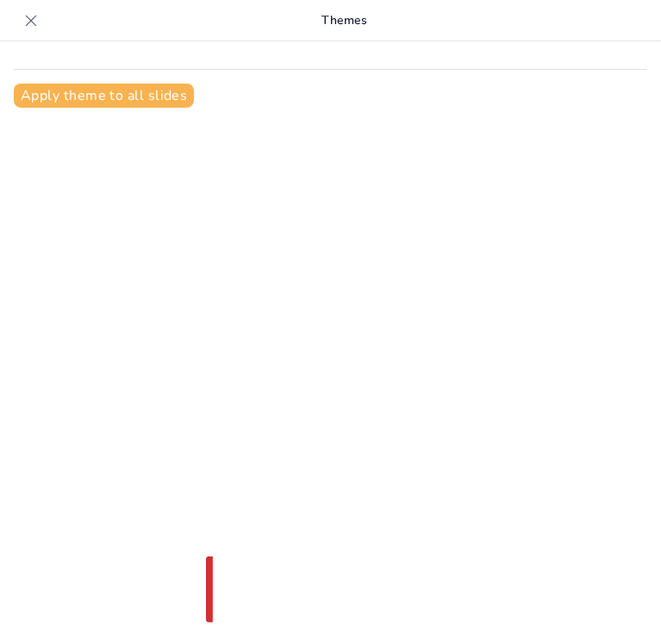
scroll to position [22, 0]
type input "Entendiendo la Servotransmisión: ¿Qué Hace y Cómo Funciona?"
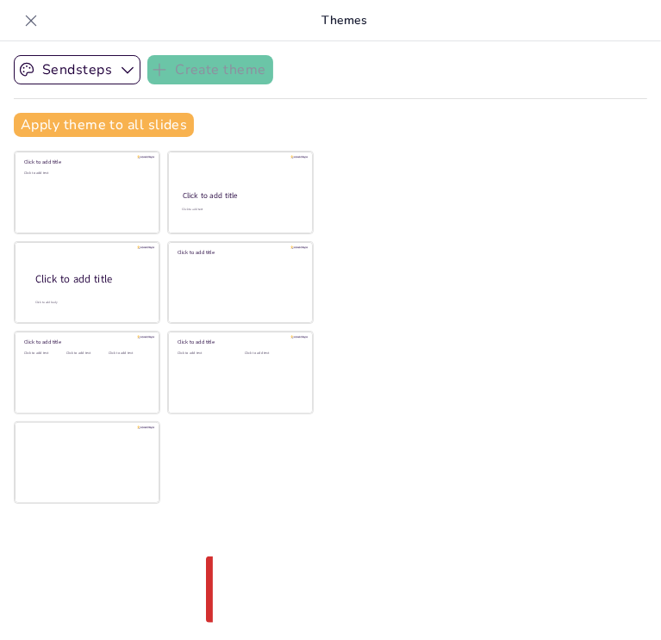
click at [40, 20] on div at bounding box center [31, 21] width 28 height 28
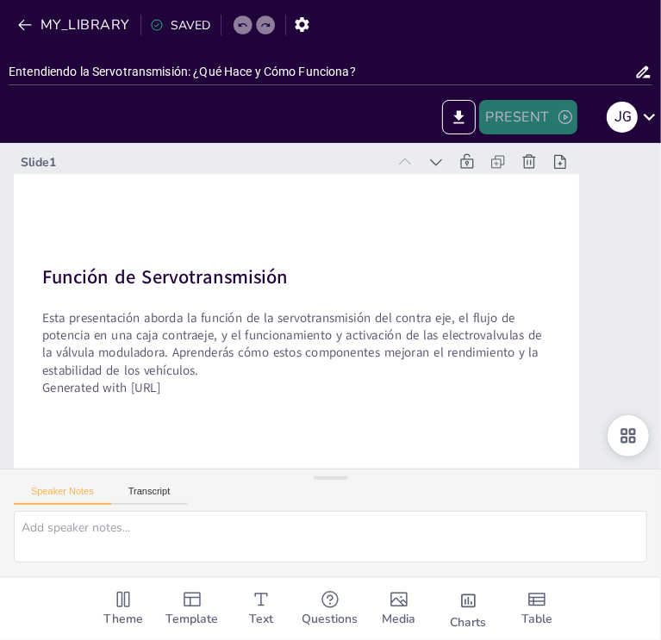
scroll to position [0, 0]
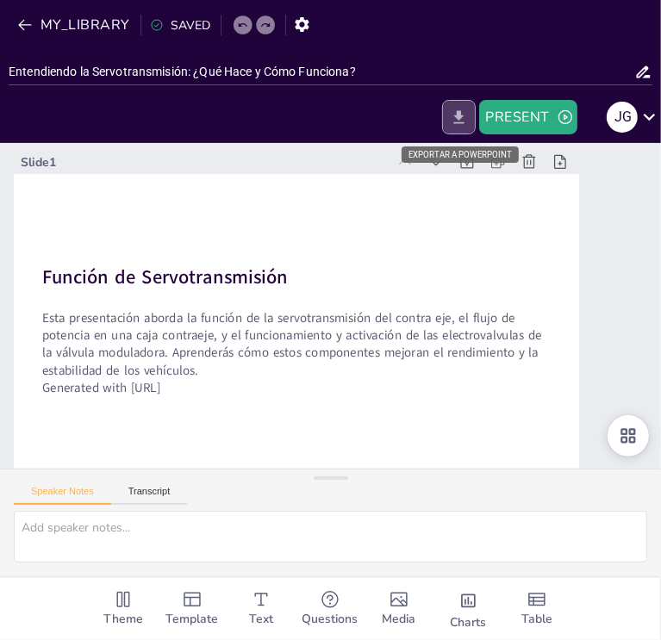
click at [465, 121] on icon "EXPORT_TO_POWERPOINT" at bounding box center [459, 118] width 18 height 18
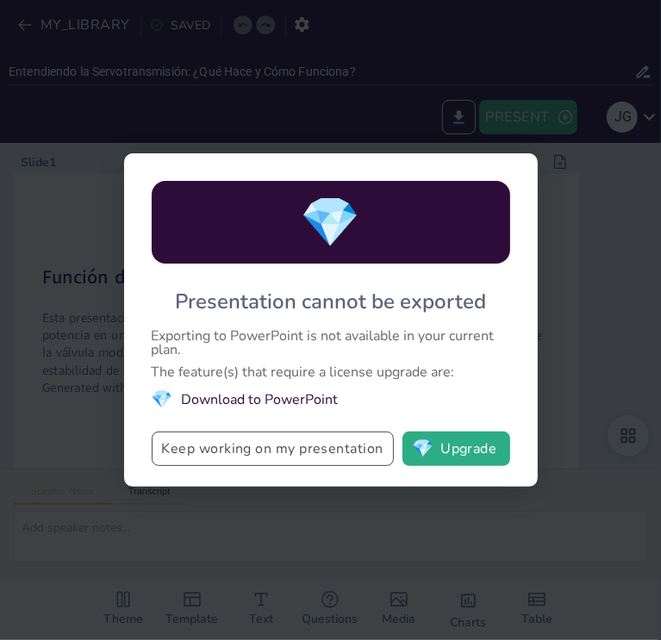
click at [351, 450] on button "Keep working on my presentation" at bounding box center [273, 449] width 242 height 34
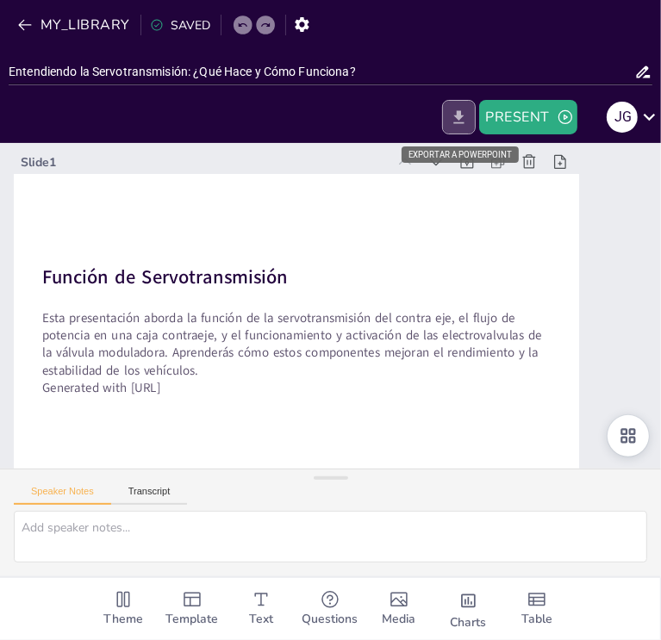
click at [457, 120] on icon "EXPORT_TO_POWERPOINT" at bounding box center [459, 118] width 18 height 18
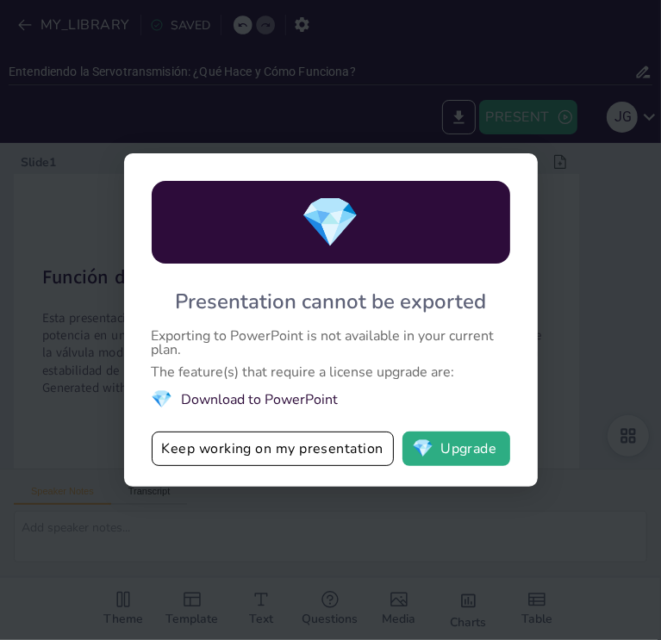
click at [438, 45] on div "💎 Presentation cannot be exported Exporting to PowerPoint is not available in y…" at bounding box center [330, 320] width 661 height 640
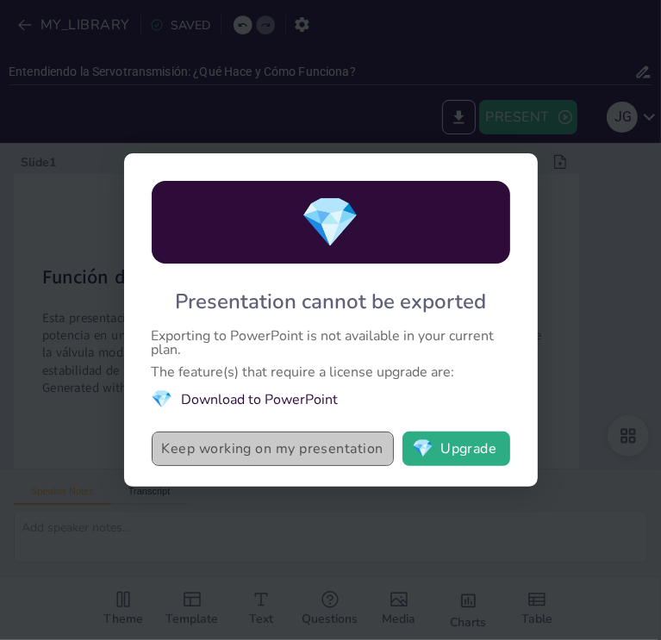
click at [336, 448] on button "Keep working on my presentation" at bounding box center [273, 449] width 242 height 34
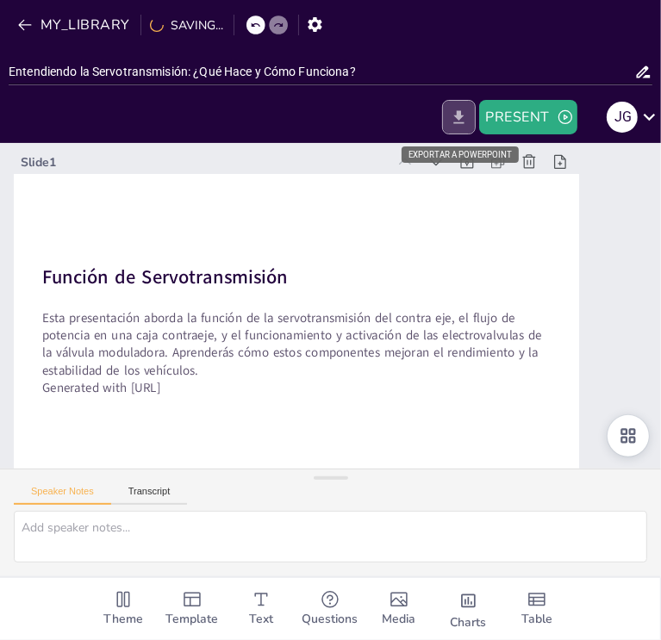
click at [462, 114] on icon "EXPORT_TO_POWERPOINT" at bounding box center [459, 118] width 18 height 18
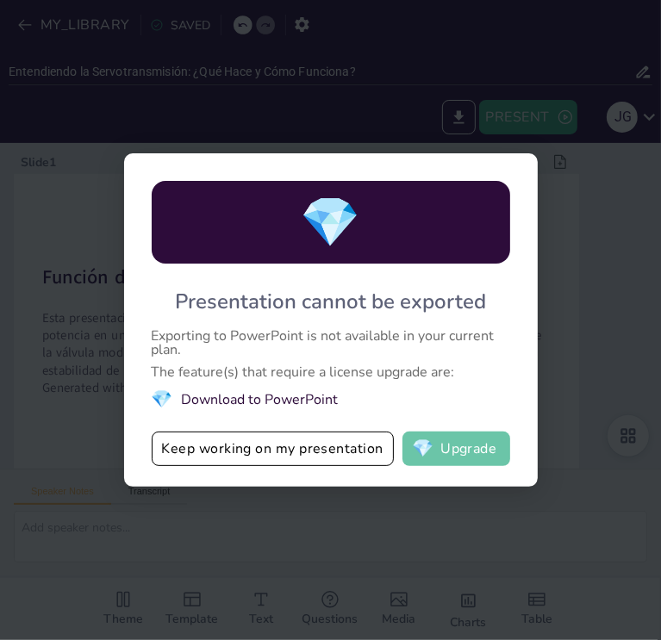
click at [493, 447] on button "💎 Upgrade" at bounding box center [456, 449] width 108 height 34
